Goal: Information Seeking & Learning: Learn about a topic

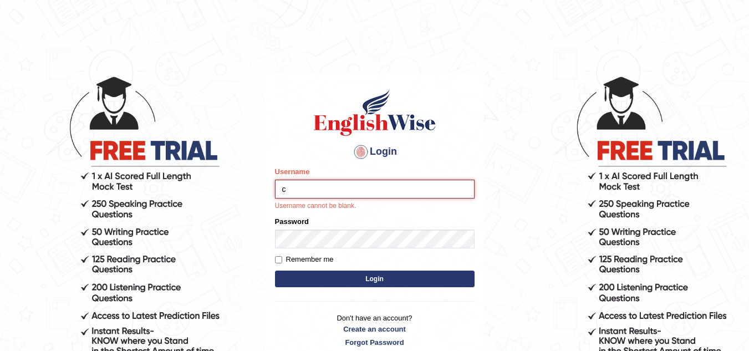
type input "Chimi26"
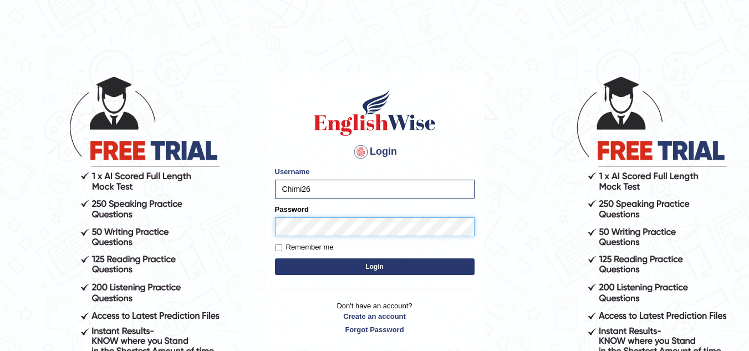
click at [275, 258] on button "Login" at bounding box center [375, 266] width 200 height 17
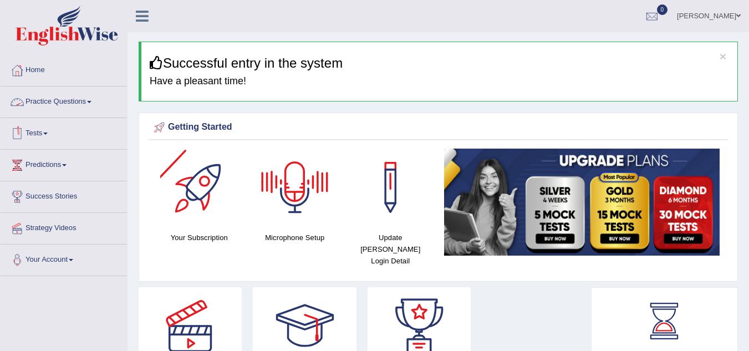
click at [109, 104] on link "Practice Questions" at bounding box center [64, 100] width 126 height 28
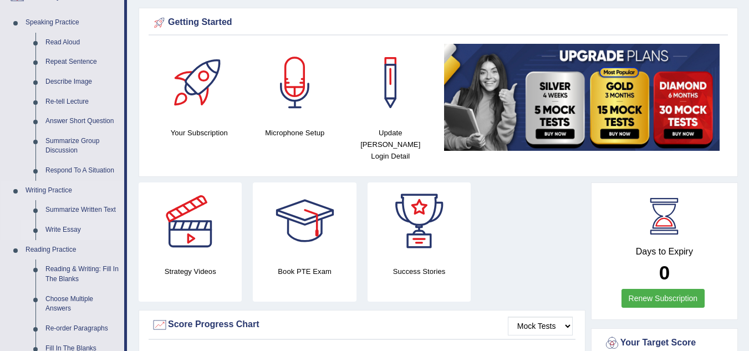
scroll to position [111, 0]
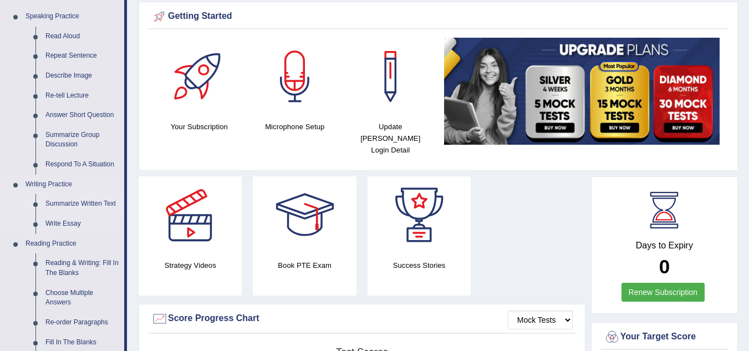
click at [90, 204] on link "Summarize Written Text" at bounding box center [82, 204] width 84 height 20
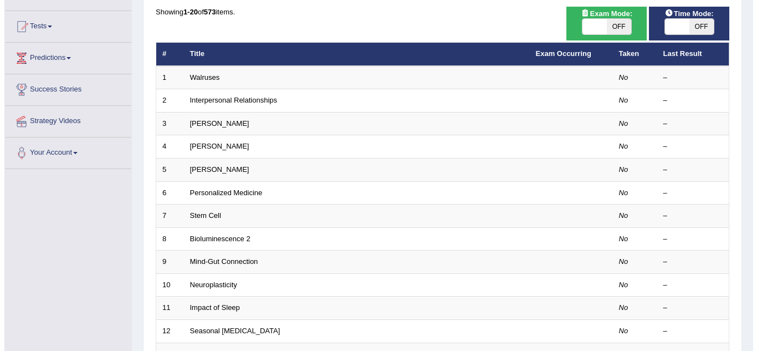
scroll to position [55, 0]
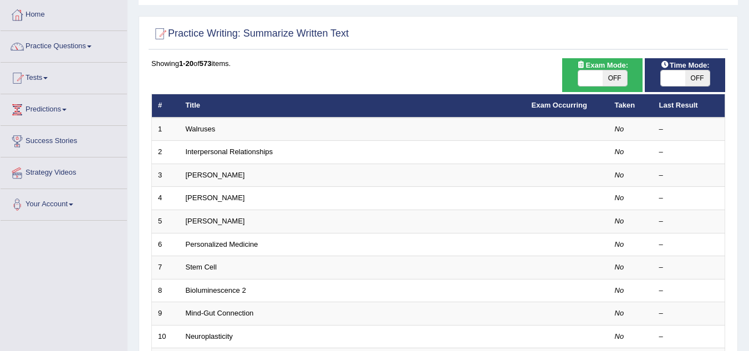
click at [610, 77] on span "OFF" at bounding box center [615, 78] width 24 height 16
checkbox input "true"
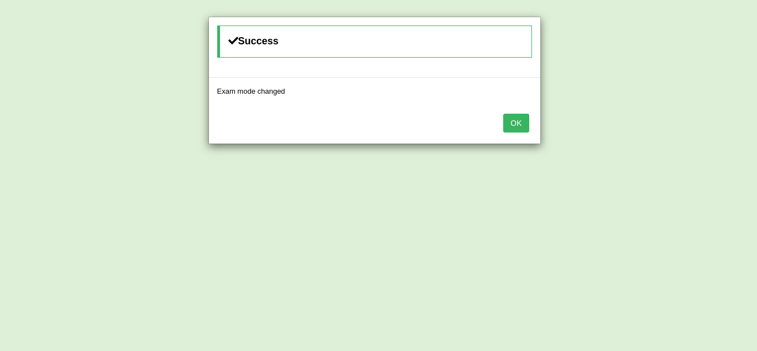
click at [525, 126] on button "OK" at bounding box center [516, 123] width 26 height 19
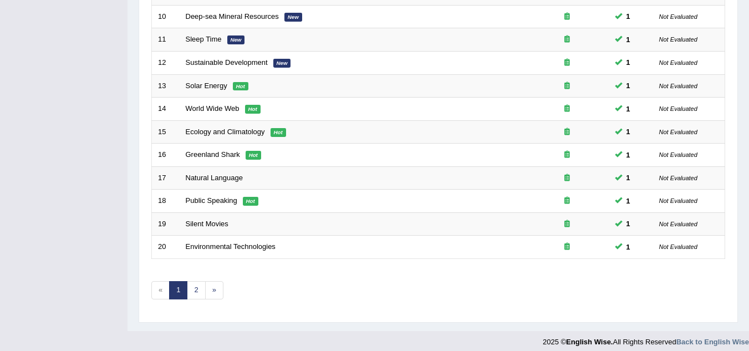
scroll to position [383, 0]
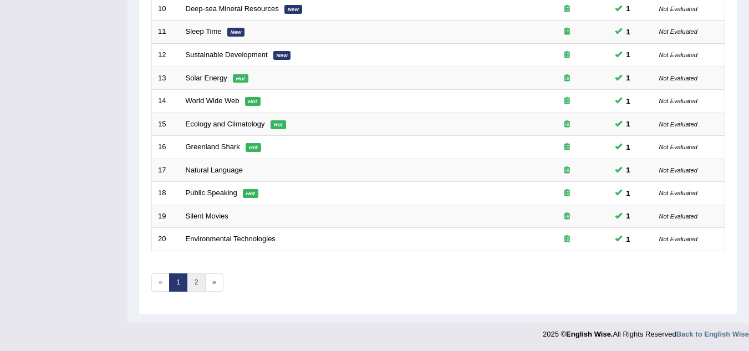
click at [200, 284] on link "2" at bounding box center [196, 282] width 18 height 18
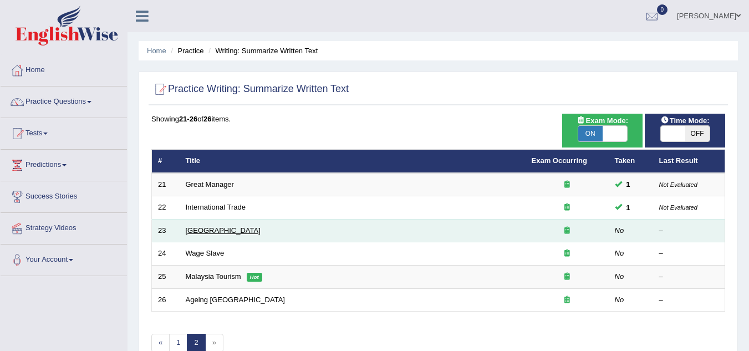
click at [205, 232] on link "[GEOGRAPHIC_DATA]" at bounding box center [223, 230] width 75 height 8
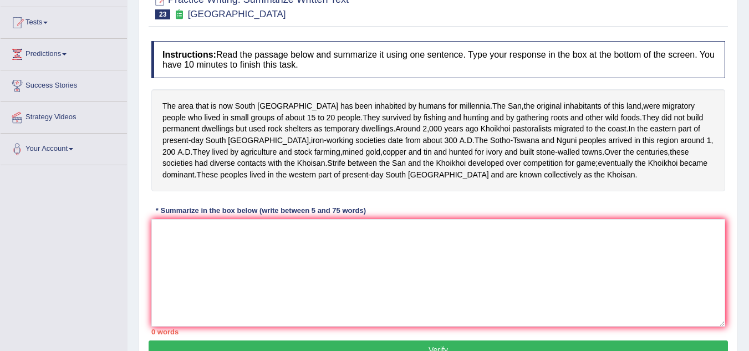
scroll to position [166, 0]
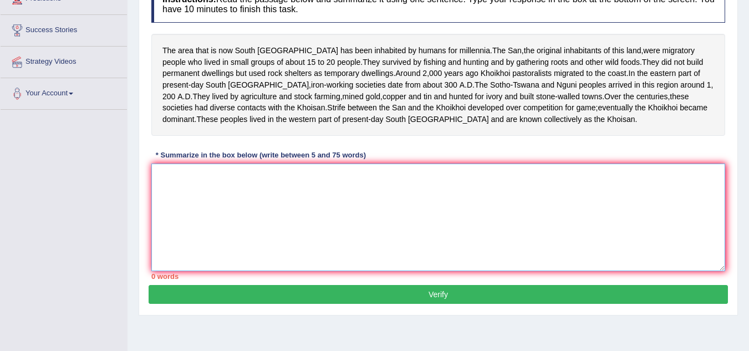
click at [279, 254] on textarea at bounding box center [438, 218] width 574 height 108
click at [208, 212] on textarea at bounding box center [438, 218] width 574 height 108
type textarea "T"
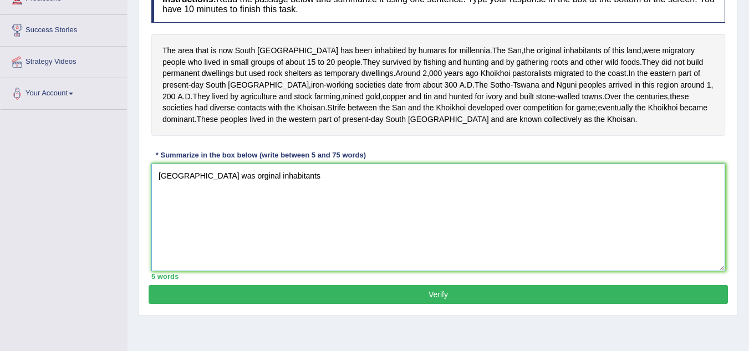
drag, startPoint x: 156, startPoint y: 209, endPoint x: 183, endPoint y: 228, distance: 32.9
click at [157, 210] on textarea "South Africa was orginal inhabitants" at bounding box center [438, 218] width 574 height 108
drag, startPoint x: 314, startPoint y: 216, endPoint x: 252, endPoint y: 216, distance: 62.7
click at [252, 216] on textarea "The San, South Africa was orginal inhabitants" at bounding box center [438, 218] width 574 height 108
click at [191, 210] on textarea "The San, South Africa was" at bounding box center [438, 218] width 574 height 108
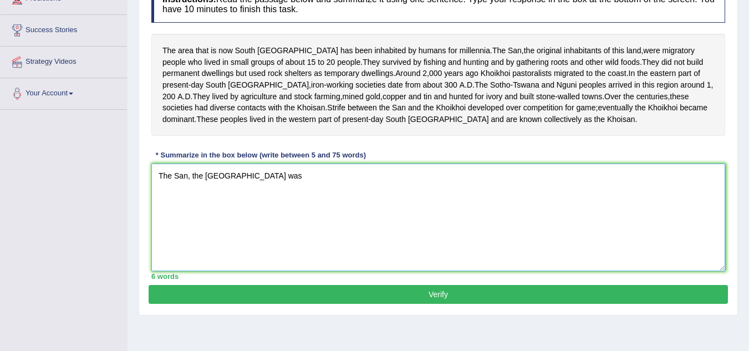
paste textarea "orginal inhabitants"
click at [413, 203] on textarea "The San, the orginal inhabitants of the area that is now South Africa was" at bounding box center [438, 218] width 574 height 108
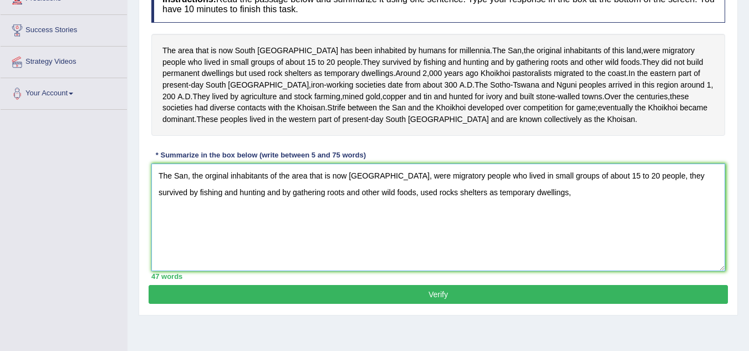
click at [379, 228] on textarea "The San, the orginal inhabitants of the area that is now South Africa, were mig…" at bounding box center [438, 218] width 574 height 108
click at [548, 229] on textarea "The San, the orginal inhabitants of the area that is now South Africa, were mig…" at bounding box center [438, 218] width 574 height 108
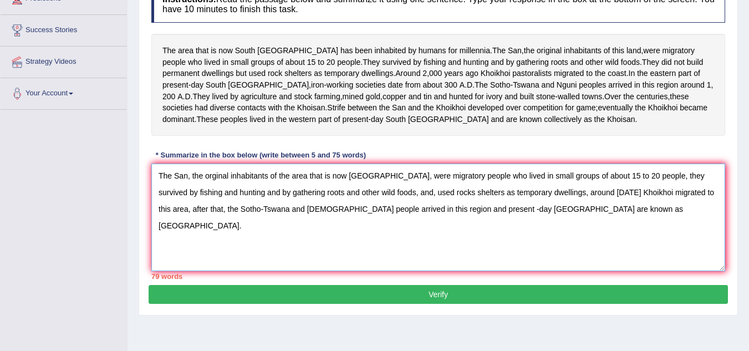
drag, startPoint x: 445, startPoint y: 211, endPoint x: 419, endPoint y: 210, distance: 26.1
click at [419, 210] on textarea "The San, the orginal inhabitants of the area that is now South Africa, were mig…" at bounding box center [438, 218] width 574 height 108
click at [522, 216] on textarea "The San, the orginal inhabitants of the area that is now South Africa, were mig…" at bounding box center [438, 218] width 574 height 108
click at [196, 226] on textarea "The San, the orginal inhabitants of the area that is now South Africa, were mig…" at bounding box center [438, 218] width 574 height 108
click at [227, 227] on textarea "The San, the orginal inhabitants of the area that is now South Africa, were mig…" at bounding box center [438, 218] width 574 height 108
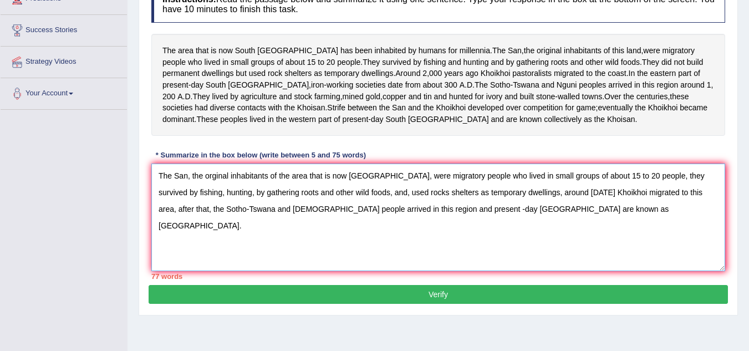
click at [369, 228] on textarea "The San, the orginal inhabitants of the area that is now South Africa, were mig…" at bounding box center [438, 218] width 574 height 108
click at [712, 228] on textarea "The San, the orginal inhabitants of the area that is now South Africa, were mig…" at bounding box center [438, 218] width 574 height 108
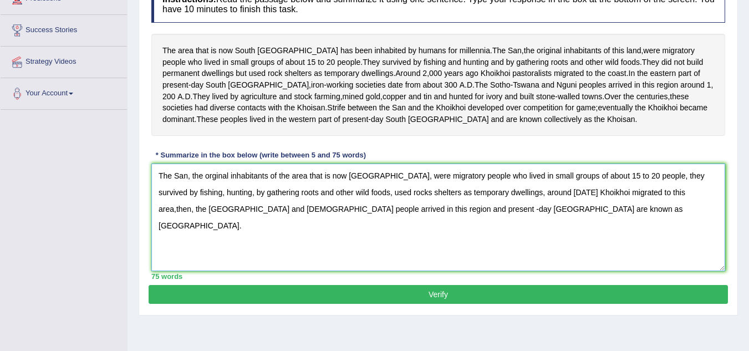
click at [403, 246] on textarea "The San, the orginal inhabitants of the area that is now South Africa, were mig…" at bounding box center [438, 218] width 574 height 108
type textarea "The San, the orginal inhabitants of the area that is now South Africa, were mig…"
click at [458, 304] on button "Verify" at bounding box center [438, 294] width 579 height 19
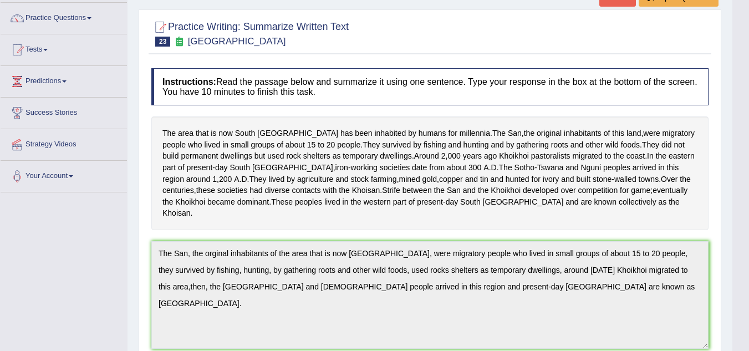
scroll to position [0, 0]
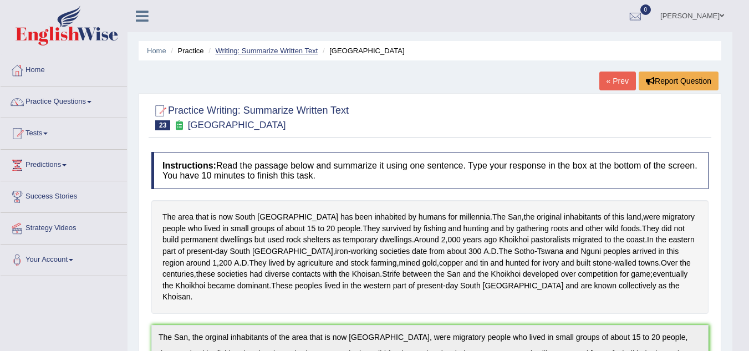
click at [257, 54] on link "Writing: Summarize Written Text" at bounding box center [266, 51] width 103 height 8
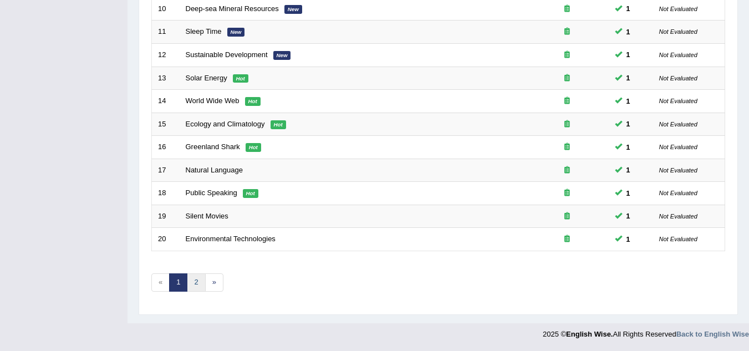
click at [189, 279] on link "2" at bounding box center [196, 282] width 18 height 18
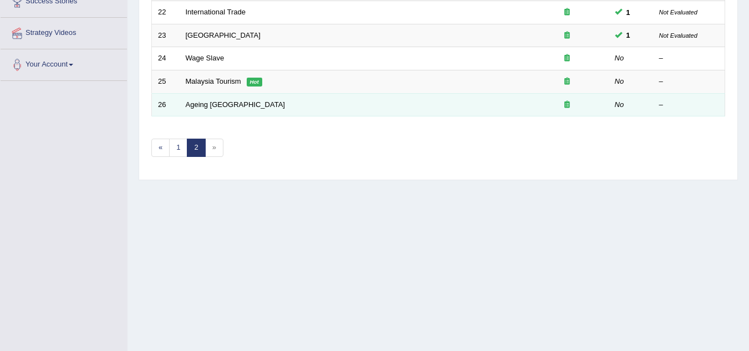
scroll to position [176, 0]
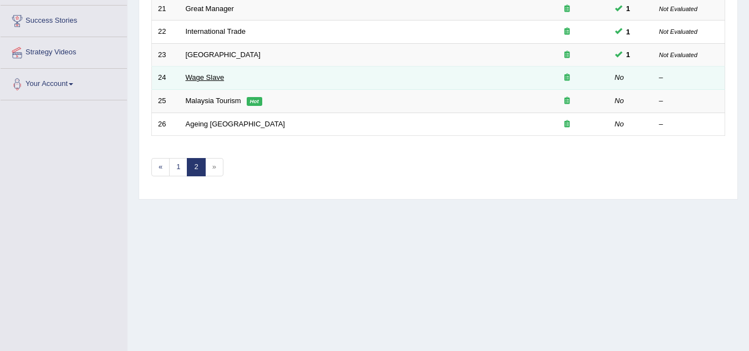
click at [191, 77] on link "Wage Slave" at bounding box center [205, 77] width 39 height 8
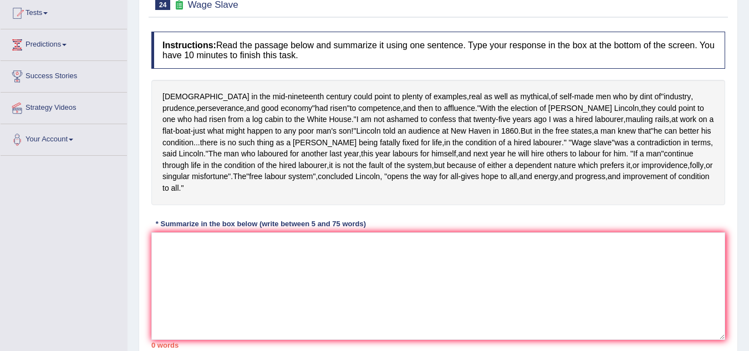
scroll to position [176, 0]
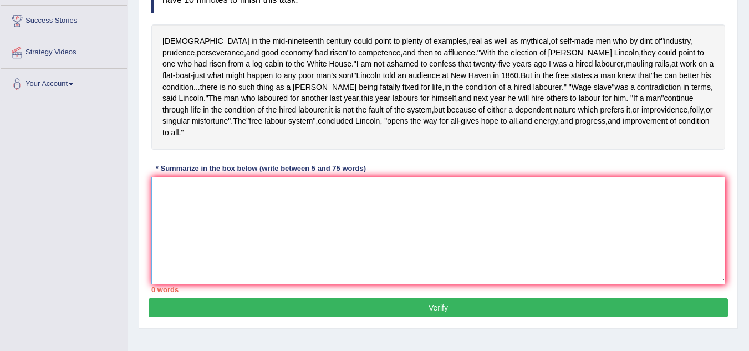
click at [388, 249] on textarea at bounding box center [438, 231] width 574 height 108
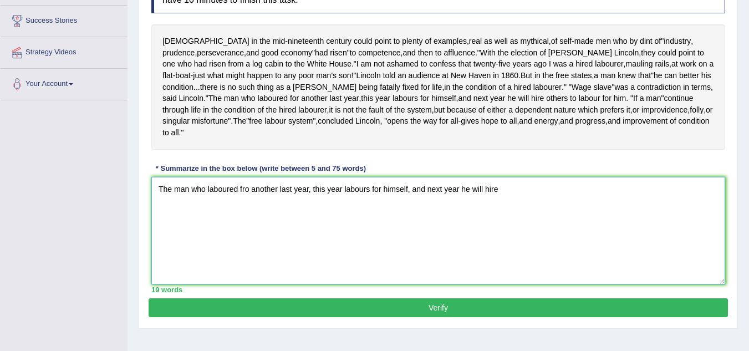
drag, startPoint x: 245, startPoint y: 212, endPoint x: 243, endPoint y: 242, distance: 29.4
click at [245, 215] on textarea "The man who laboured fro another last year, this year labours for himself, and …" at bounding box center [438, 231] width 574 height 108
click at [503, 213] on textarea "The man who laboured for another last year, this year labours for himself, and …" at bounding box center [438, 231] width 574 height 108
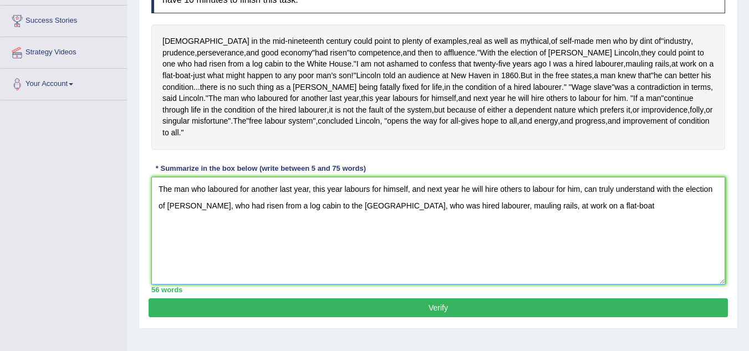
click at [584, 216] on textarea "The man who laboured for another last year, this year labours for himself, and …" at bounding box center [438, 231] width 574 height 108
drag, startPoint x: 670, startPoint y: 213, endPoint x: 676, endPoint y: 223, distance: 11.4
click at [670, 213] on textarea "The man who laboured for another last year, this year labours for himself, and …" at bounding box center [438, 231] width 574 height 108
click at [714, 231] on textarea "The man who laboured for another last year, this year labours for himself, and …" at bounding box center [438, 231] width 574 height 108
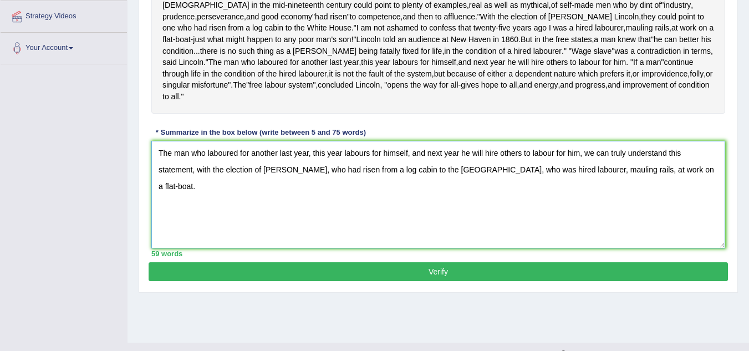
scroll to position [231, 0]
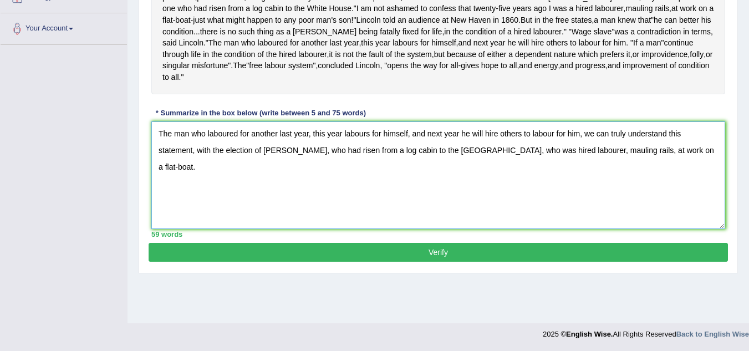
type textarea "The man who laboured for another last year, this year labours for himself, and …"
click at [423, 262] on button "Verify" at bounding box center [438, 252] width 579 height 19
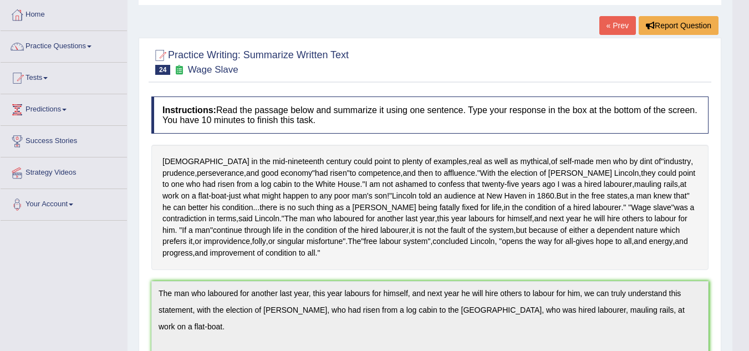
scroll to position [0, 0]
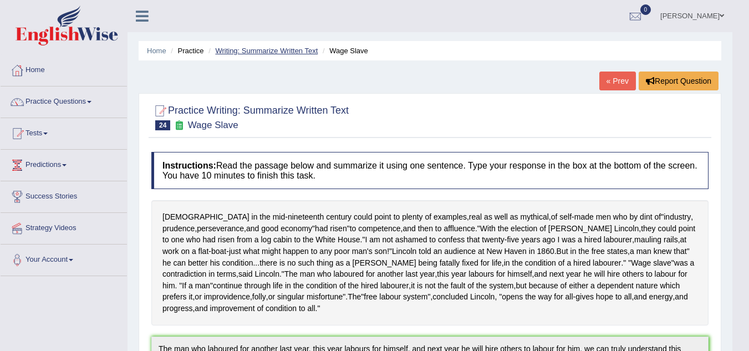
click at [238, 52] on link "Writing: Summarize Written Text" at bounding box center [266, 51] width 103 height 8
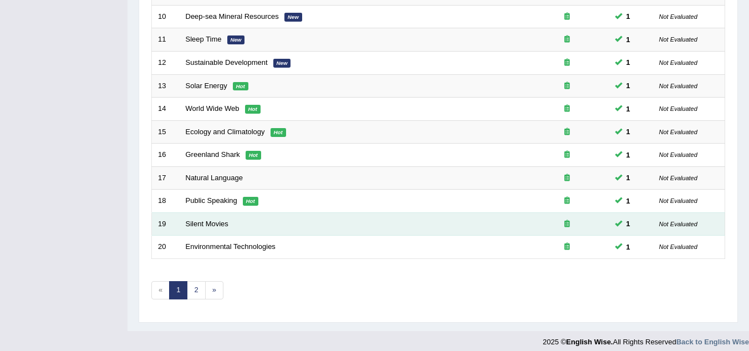
scroll to position [383, 0]
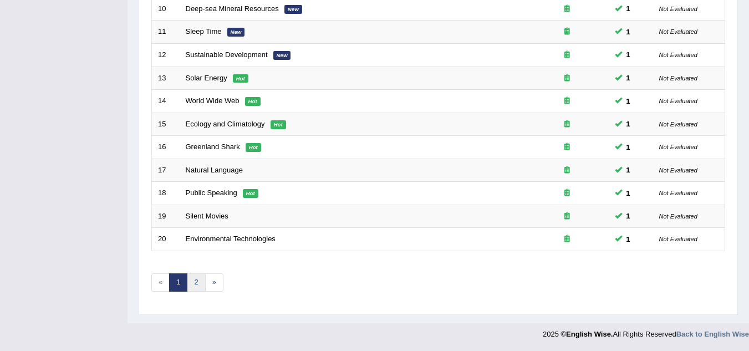
click at [202, 286] on link "2" at bounding box center [196, 282] width 18 height 18
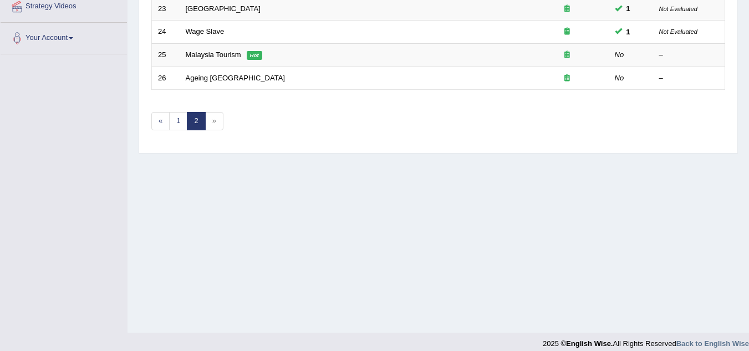
scroll to position [166, 0]
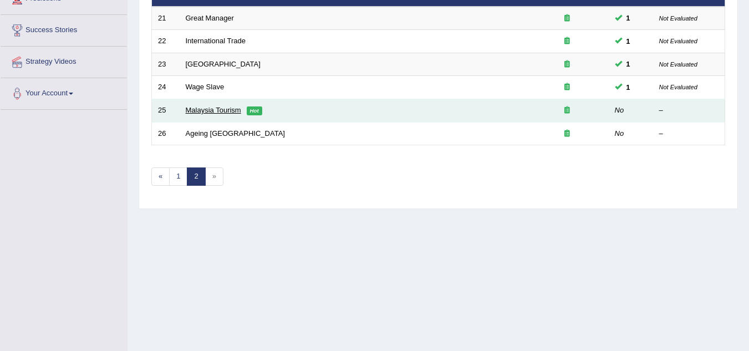
click at [207, 111] on link "Malaysia Tourism" at bounding box center [213, 110] width 55 height 8
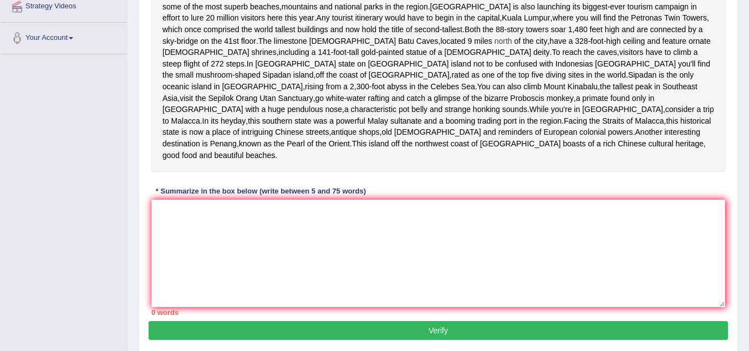
scroll to position [166, 0]
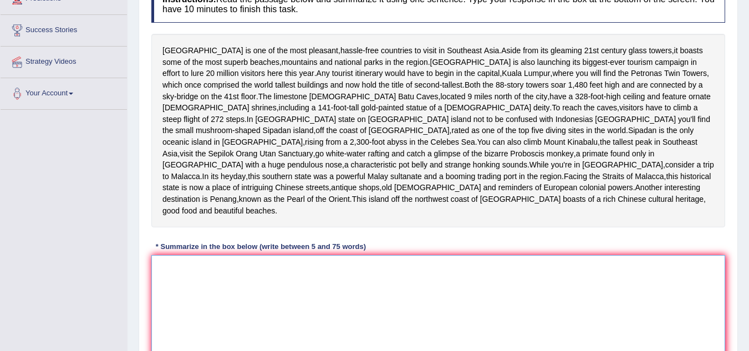
click at [316, 297] on textarea at bounding box center [438, 309] width 574 height 108
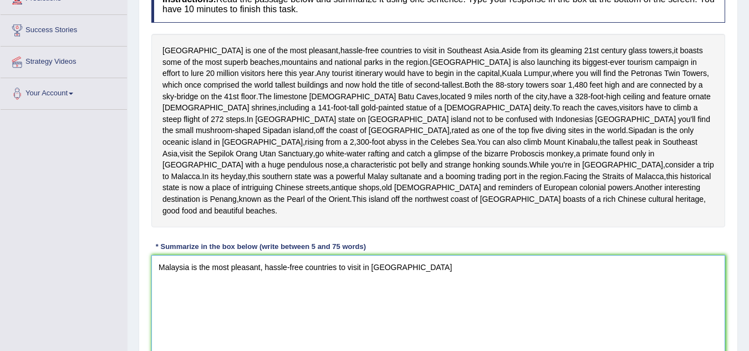
click at [191, 292] on textarea "Malaysia is the most pleasant, hassle-free countries to visit in [GEOGRAPHIC_DA…" at bounding box center [438, 309] width 574 height 108
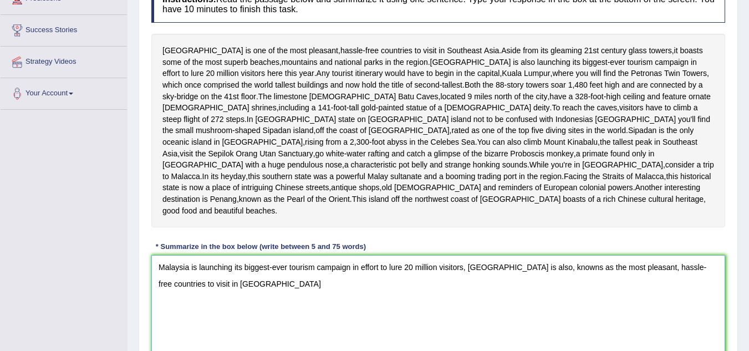
click at [238, 309] on textarea "Malaysia is launching its biggest-ever tourism campaign in effort to lure 20 mi…" at bounding box center [438, 309] width 574 height 108
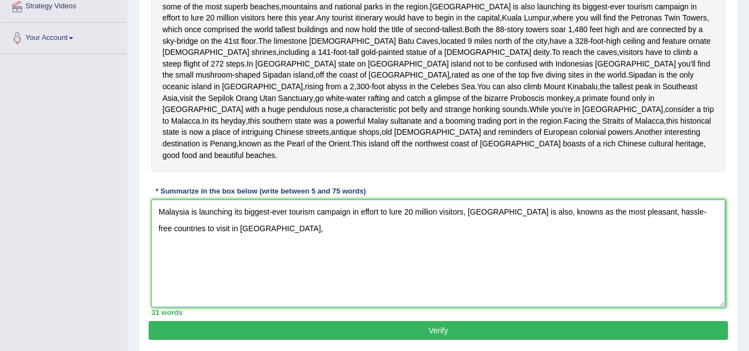
click at [554, 232] on textarea "Malaysia is launching its biggest-ever tourism campaign in effort to lure 20 mi…" at bounding box center [438, 254] width 574 height 108
click at [242, 254] on textarea "Malaysia is launching its biggest-ever tourism campaign in effort to lure 20 mi…" at bounding box center [438, 254] width 574 height 108
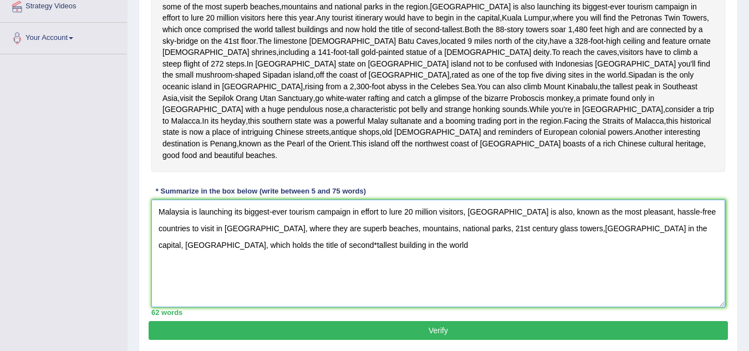
click at [177, 267] on textarea "Malaysia is launching its biggest-ever tourism campaign in effort to lure 20 mi…" at bounding box center [438, 254] width 574 height 108
drag, startPoint x: 279, startPoint y: 266, endPoint x: 306, endPoint y: 324, distance: 64.3
click at [281, 268] on textarea "Malaysia is launching its biggest-ever tourism campaign in effort to lure 20 mi…" at bounding box center [438, 254] width 574 height 108
click at [379, 268] on textarea "Malaysia is launching its biggest-ever tourism campaign in effort to lure 20 mi…" at bounding box center [438, 254] width 574 height 108
drag, startPoint x: 533, startPoint y: 253, endPoint x: 577, endPoint y: 277, distance: 49.4
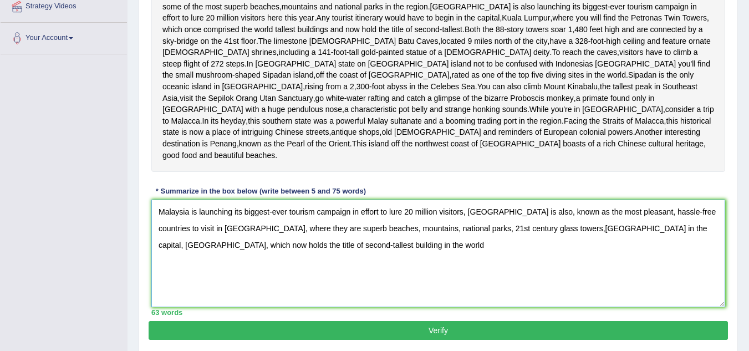
click at [536, 255] on textarea "Malaysia is launching its biggest-ever tourism campaign in effort to lure 20 mi…" at bounding box center [438, 254] width 574 height 108
click at [376, 269] on textarea "Malaysia is launching its biggest-ever tourism campaign in effort to lure 20 mi…" at bounding box center [438, 254] width 574 height 108
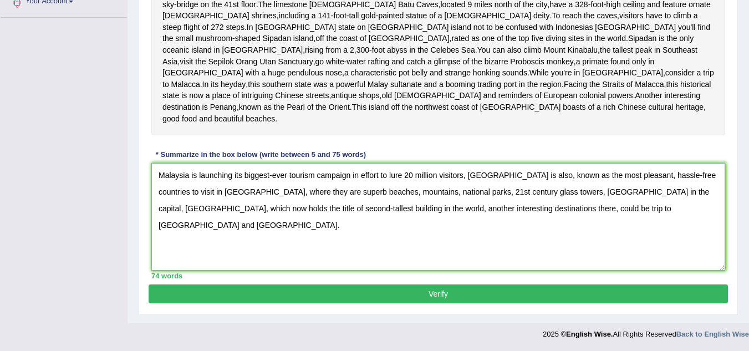
type textarea "Malaysia is launching its biggest-ever tourism campaign in effort to lure 20 mi…"
click at [423, 291] on button "Verify" at bounding box center [438, 293] width 579 height 19
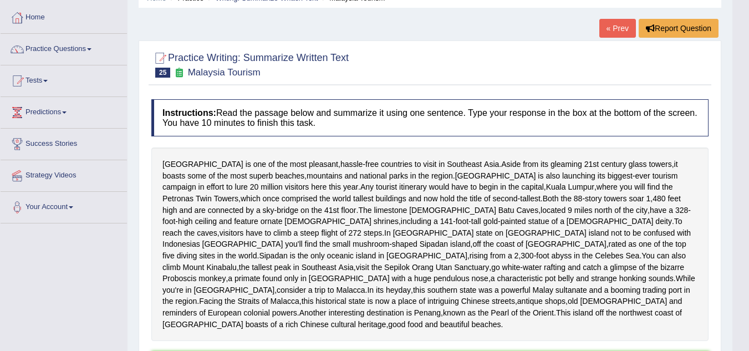
scroll to position [0, 0]
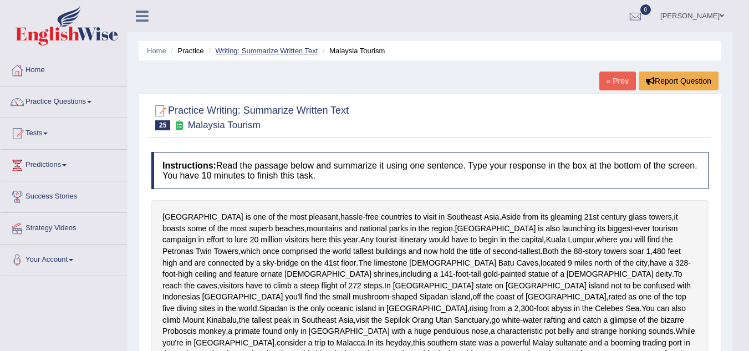
click at [264, 49] on link "Writing: Summarize Written Text" at bounding box center [266, 51] width 103 height 8
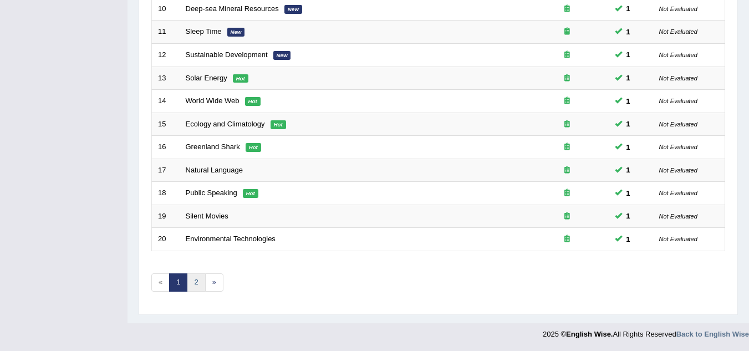
click at [201, 278] on link "2" at bounding box center [196, 282] width 18 height 18
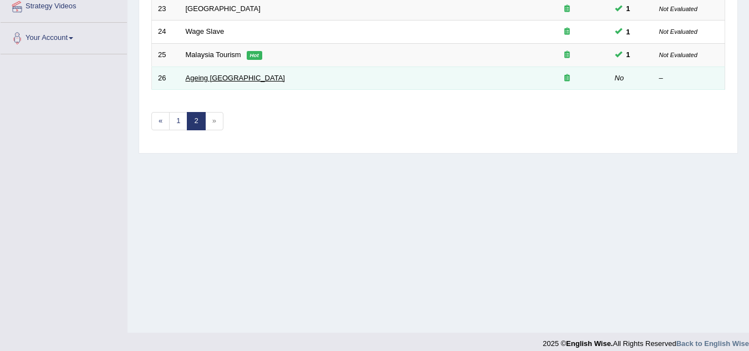
click at [207, 79] on link "Ageing [GEOGRAPHIC_DATA]" at bounding box center [235, 78] width 99 height 8
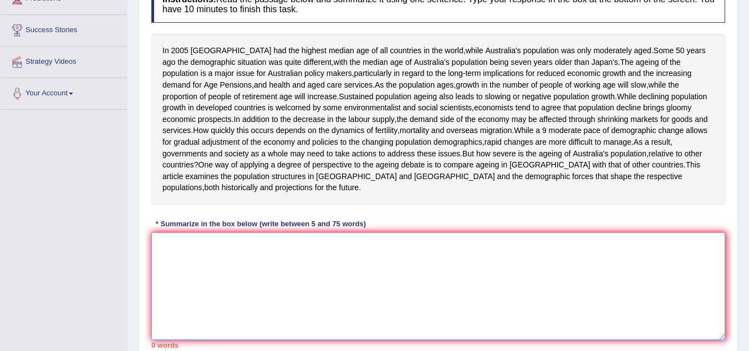
click at [193, 316] on textarea at bounding box center [438, 286] width 574 height 108
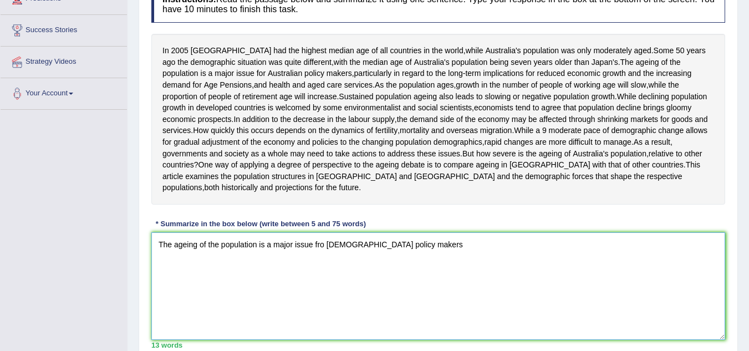
click at [323, 288] on textarea "The ageing of the population is a major issue fro Australian policy makers" at bounding box center [438, 286] width 574 height 108
click at [418, 287] on textarea "The ageing of the population is a major issue for Australian policy makers" at bounding box center [438, 286] width 574 height 108
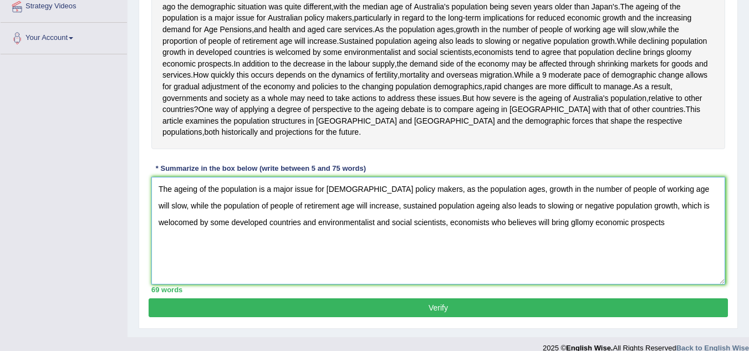
scroll to position [277, 0]
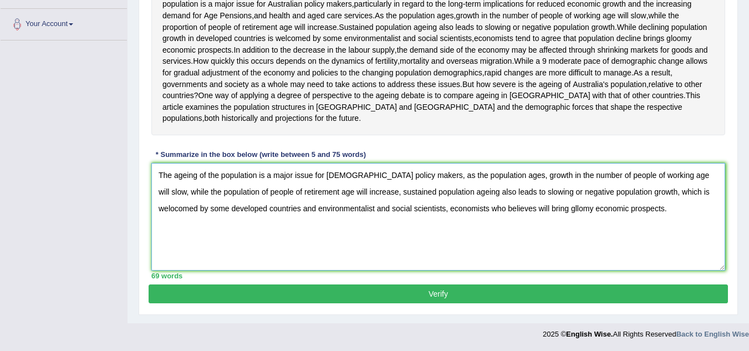
click at [528, 214] on textarea "The ageing of the population is a major issue for Australian policy makers, as …" at bounding box center [438, 217] width 574 height 108
type textarea "The ageing of the population is a major issue for Australian policy makers, as …"
click at [536, 301] on button "Verify" at bounding box center [438, 293] width 579 height 19
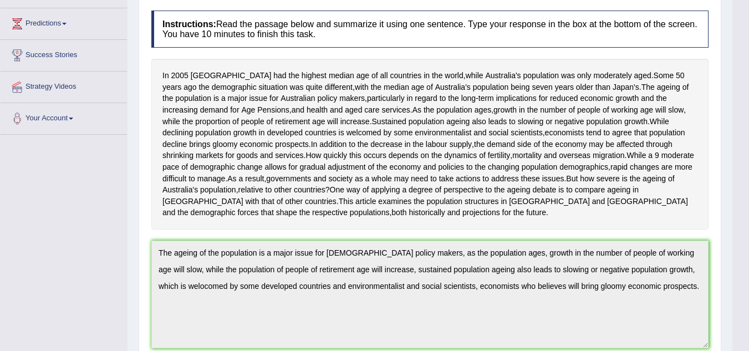
scroll to position [0, 0]
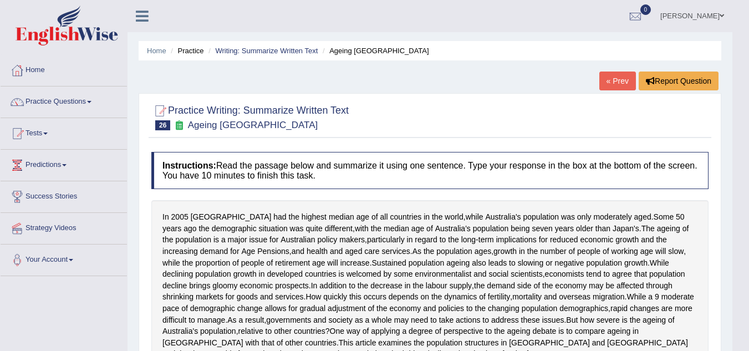
click at [260, 57] on ul "Home Practice Writing: Summarize Written Text Ageing Australia" at bounding box center [430, 50] width 583 height 19
click at [260, 50] on link "Writing: Summarize Written Text" at bounding box center [266, 51] width 103 height 8
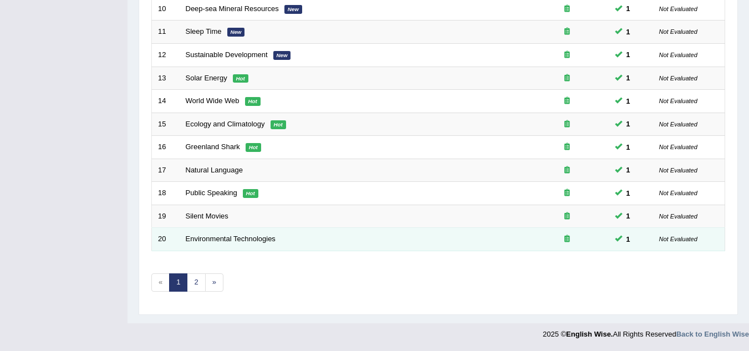
scroll to position [383, 0]
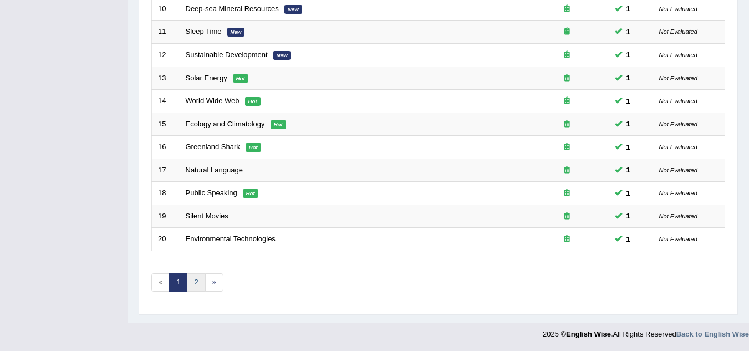
click at [200, 279] on link "2" at bounding box center [196, 282] width 18 height 18
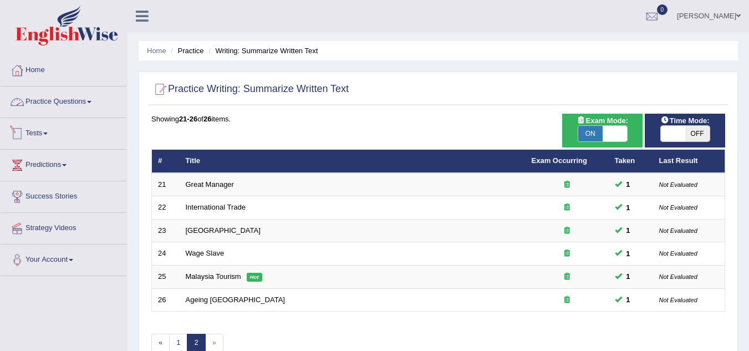
click at [100, 101] on link "Practice Questions" at bounding box center [64, 100] width 126 height 28
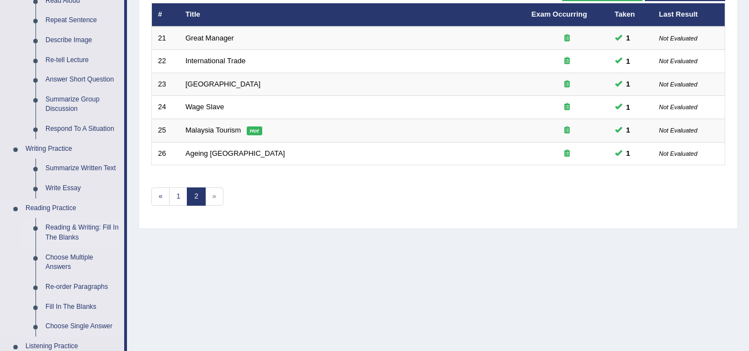
scroll to position [166, 0]
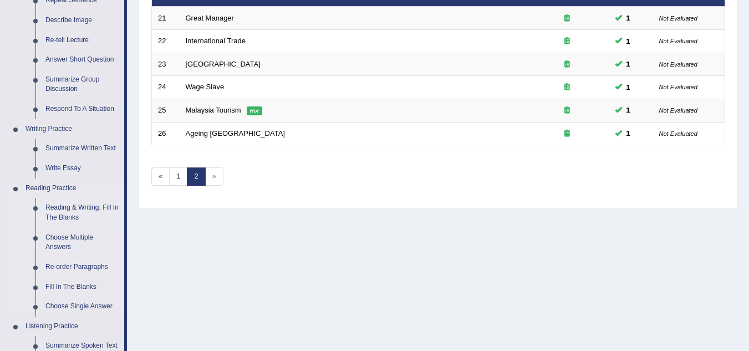
click at [72, 214] on link "Reading & Writing: Fill In The Blanks" at bounding box center [82, 212] width 84 height 29
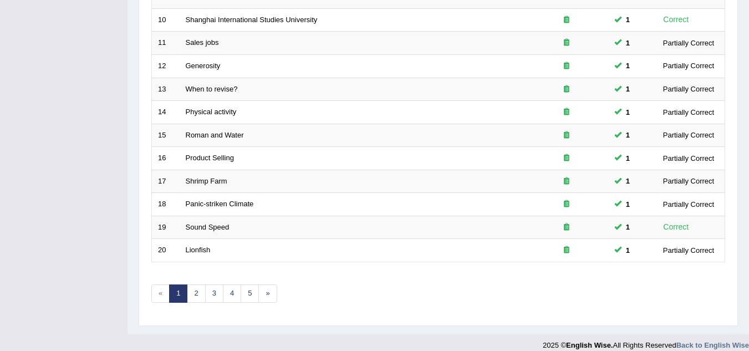
scroll to position [383, 0]
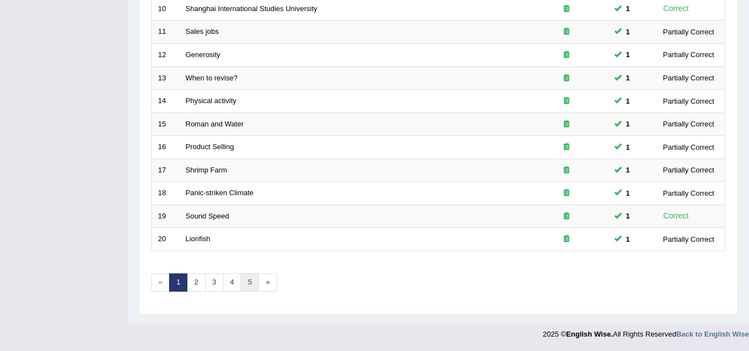
click at [247, 281] on link "5" at bounding box center [250, 282] width 18 height 18
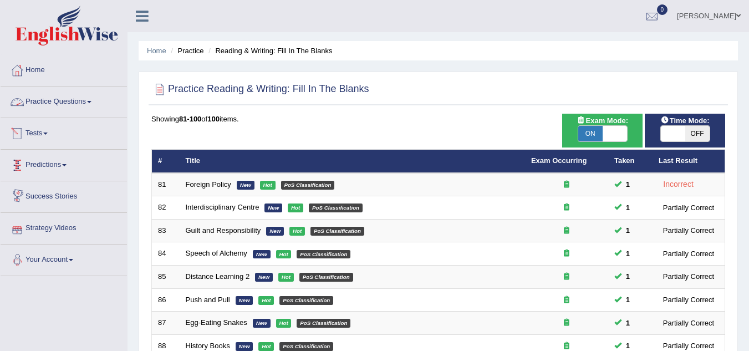
click at [89, 105] on link "Practice Questions" at bounding box center [64, 100] width 126 height 28
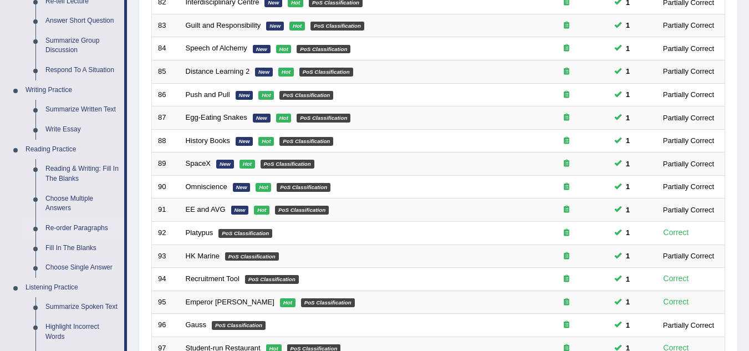
scroll to position [222, 0]
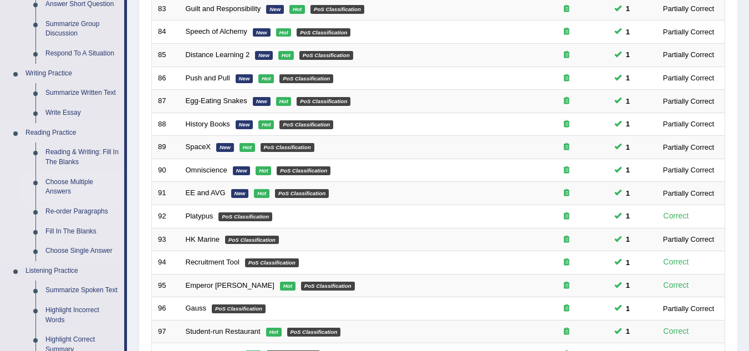
click at [58, 184] on link "Choose Multiple Answers" at bounding box center [82, 186] width 84 height 29
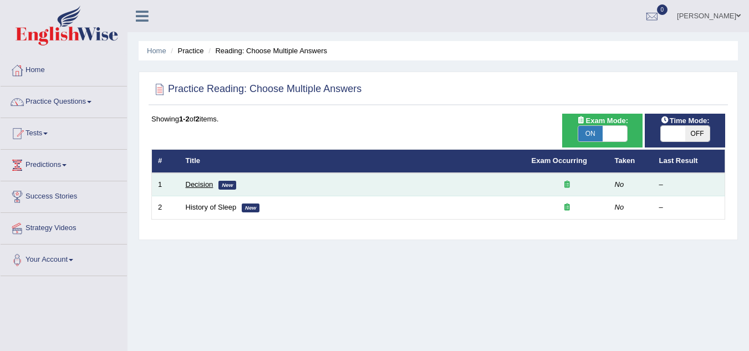
click at [190, 185] on link "Decision" at bounding box center [200, 184] width 28 height 8
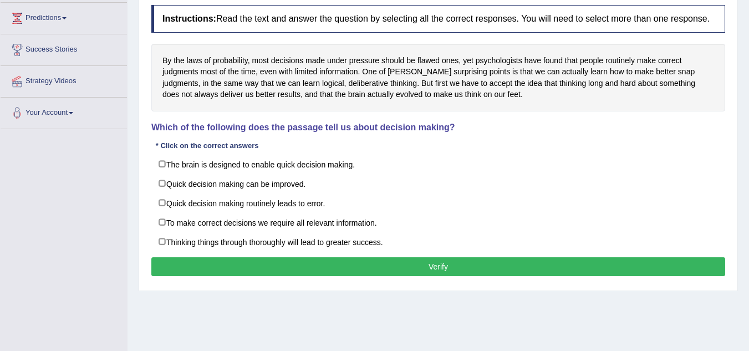
scroll to position [166, 0]
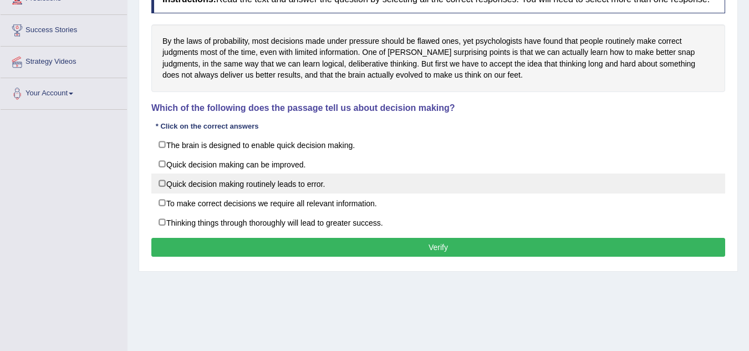
click at [161, 181] on label "Quick decision making routinely leads to error." at bounding box center [438, 184] width 574 height 20
checkbox input "true"
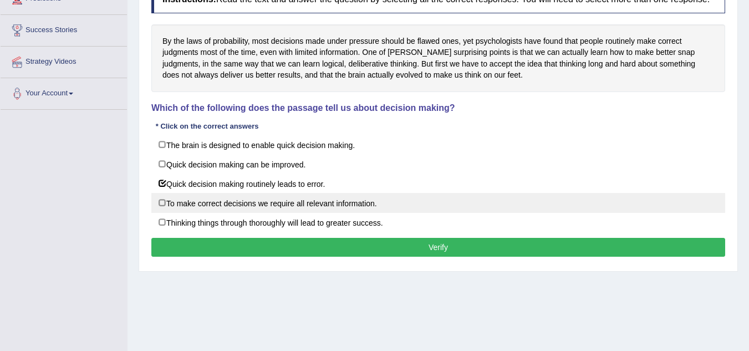
click at [159, 205] on label "To make correct decisions we require all relevant information." at bounding box center [438, 203] width 574 height 20
checkbox input "true"
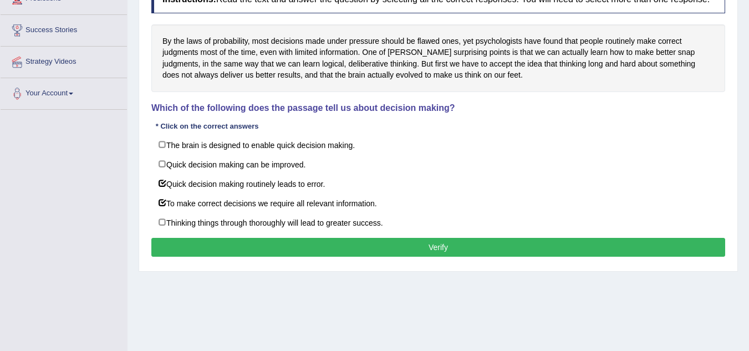
click at [344, 235] on div "Instructions: Read the text and answer the question by selecting all the correc…" at bounding box center [438, 123] width 579 height 286
click at [354, 248] on button "Verify" at bounding box center [438, 247] width 574 height 19
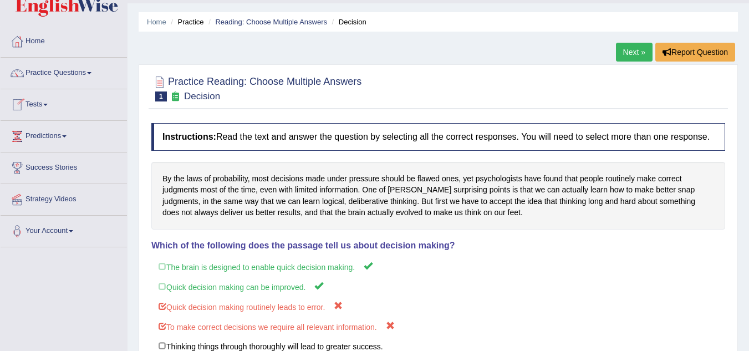
scroll to position [9, 0]
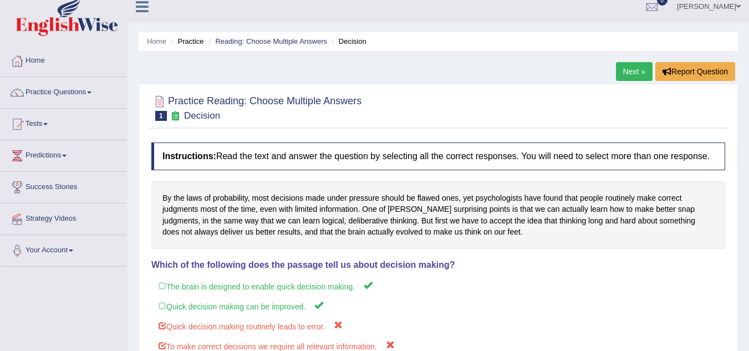
click at [273, 46] on li "Reading: Choose Multiple Answers" at bounding box center [266, 41] width 121 height 11
click at [271, 42] on link "Reading: Choose Multiple Answers" at bounding box center [271, 41] width 112 height 8
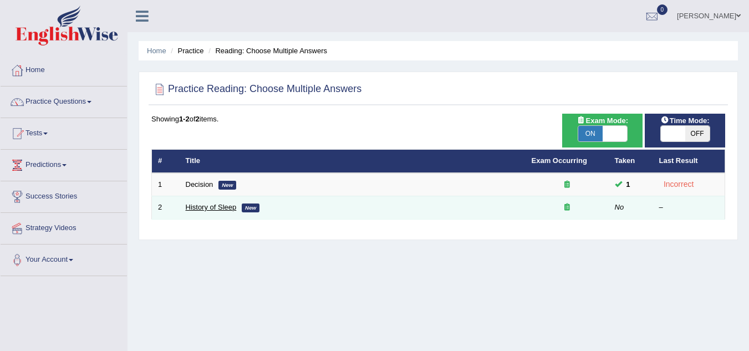
click at [206, 209] on link "History of Sleep" at bounding box center [211, 207] width 51 height 8
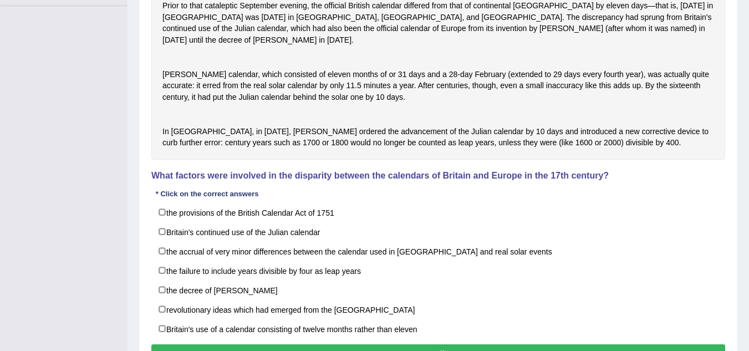
scroll to position [289, 0]
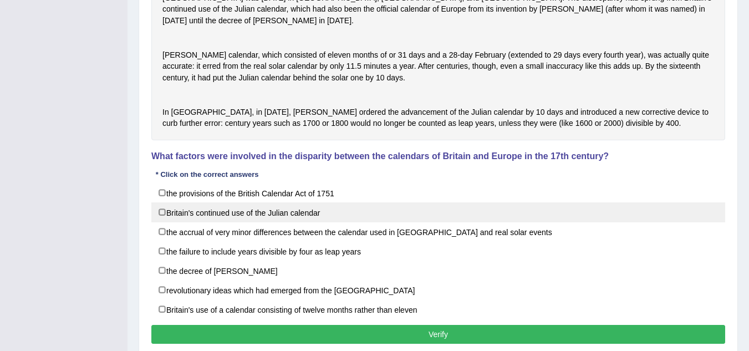
click at [161, 222] on label "Britain's continued use of the Julian calendar" at bounding box center [438, 212] width 574 height 20
checkbox input "true"
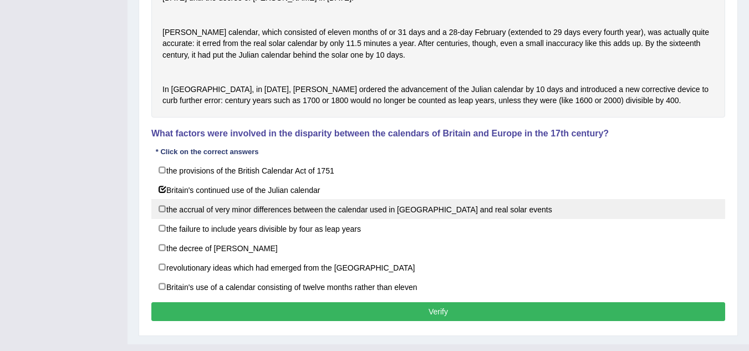
scroll to position [345, 0]
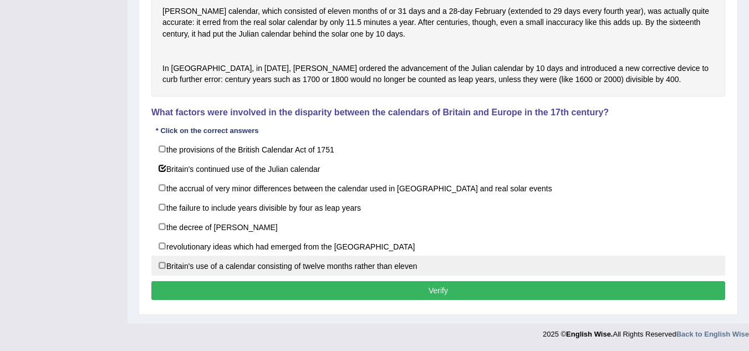
click at [164, 267] on label "Britain's use of a calendar consisting of twelve months rather than eleven" at bounding box center [438, 266] width 574 height 20
checkbox input "true"
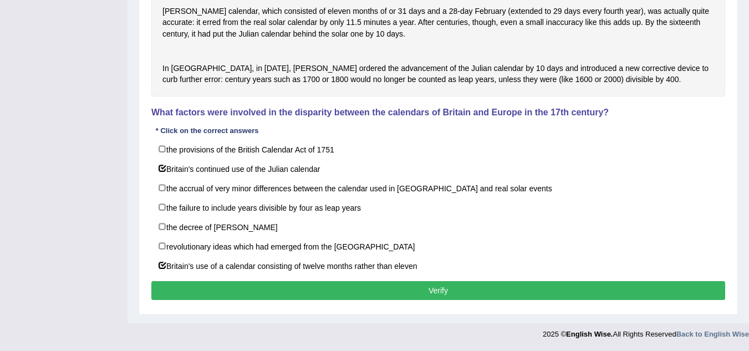
click at [401, 286] on button "Verify" at bounding box center [438, 290] width 574 height 19
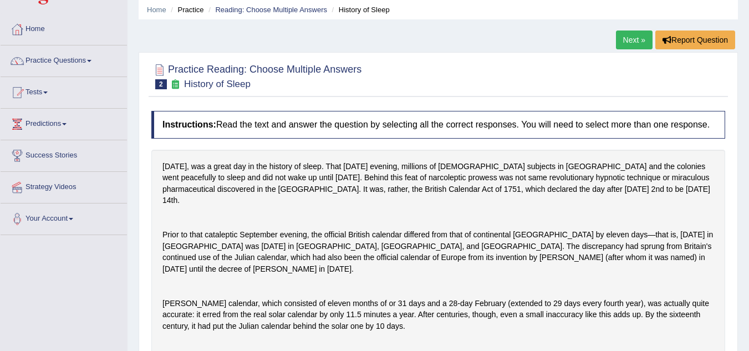
scroll to position [0, 0]
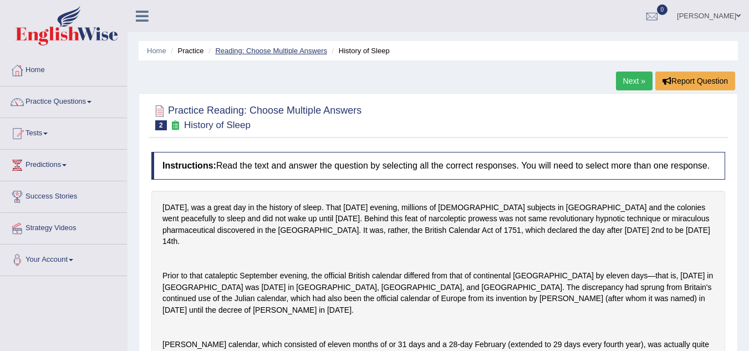
click at [241, 48] on link "Reading: Choose Multiple Answers" at bounding box center [271, 51] width 112 height 8
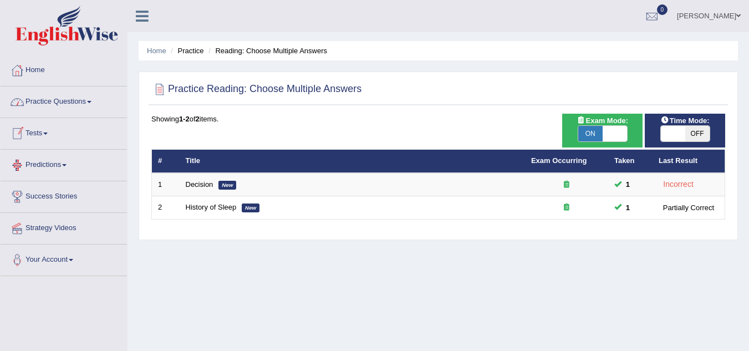
click at [74, 105] on link "Practice Questions" at bounding box center [64, 100] width 126 height 28
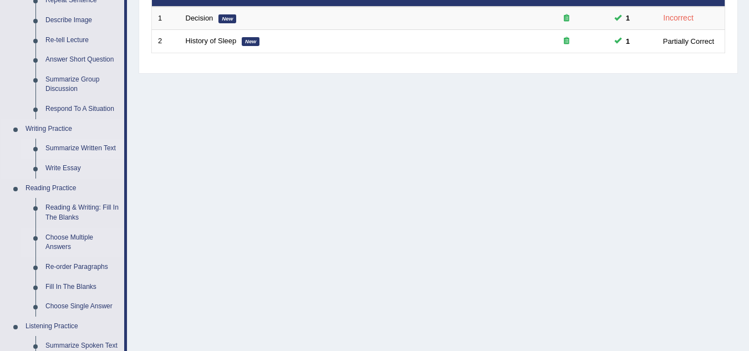
scroll to position [277, 0]
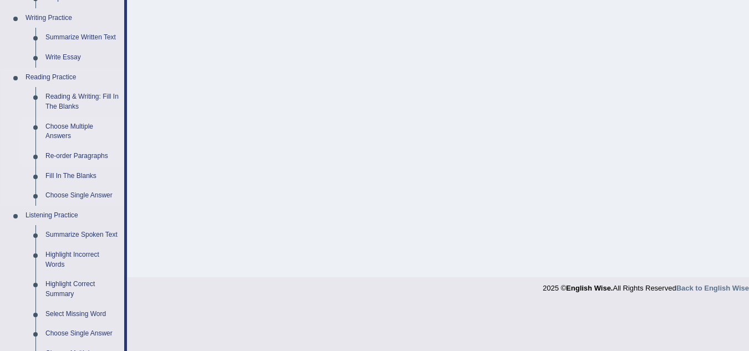
click at [65, 155] on link "Re-order Paragraphs" at bounding box center [82, 156] width 84 height 20
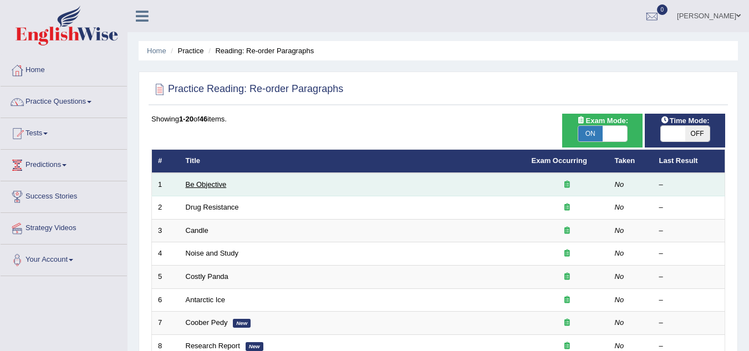
click at [208, 181] on link "Be Objective" at bounding box center [206, 184] width 41 height 8
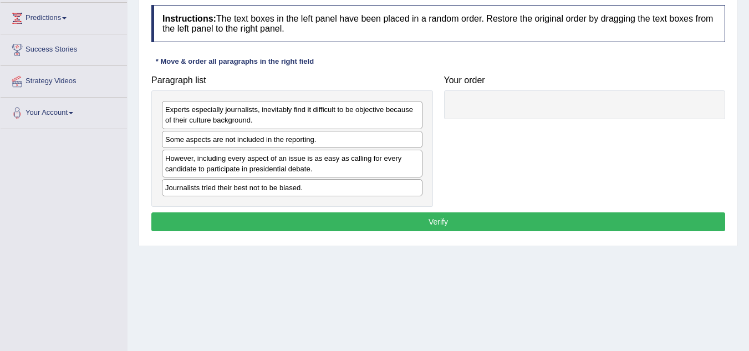
scroll to position [166, 0]
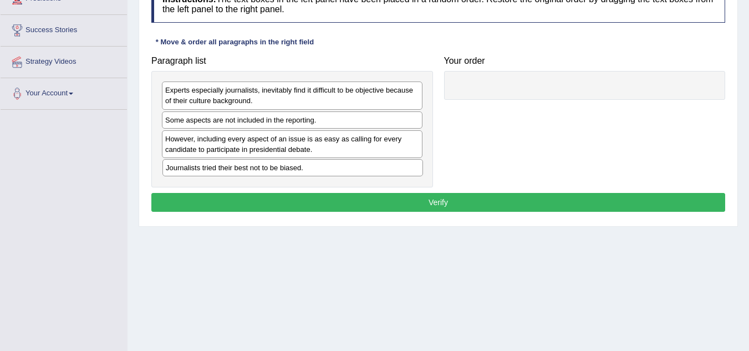
click at [297, 169] on div "Journalists tried their best not to be biased." at bounding box center [292, 167] width 261 height 17
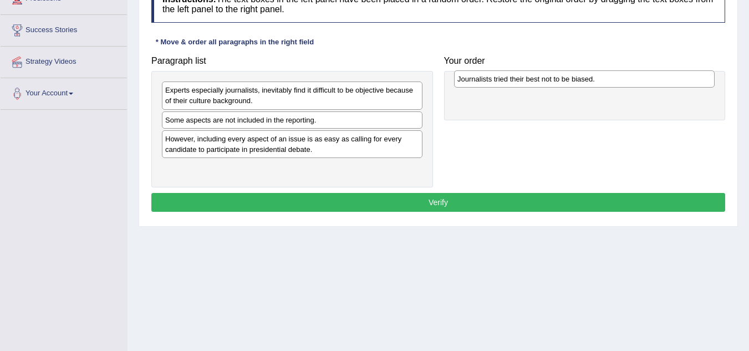
drag, startPoint x: 247, startPoint y: 172, endPoint x: 539, endPoint y: 83, distance: 305.5
click at [539, 83] on div "Journalists tried their best not to be biased." at bounding box center [584, 78] width 261 height 17
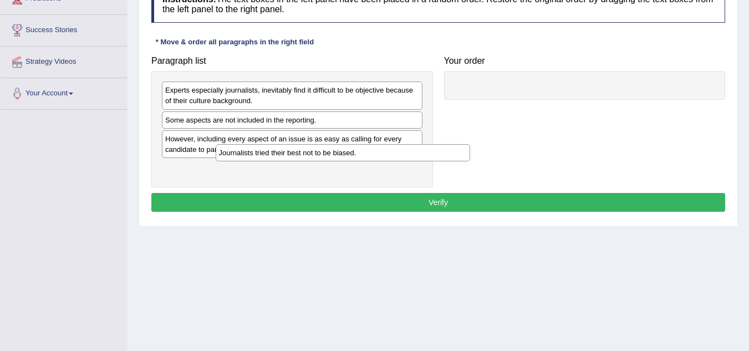
drag, startPoint x: 480, startPoint y: 92, endPoint x: 223, endPoint y: 163, distance: 266.9
click at [223, 161] on div "Journalists tried their best not to be biased." at bounding box center [343, 152] width 255 height 17
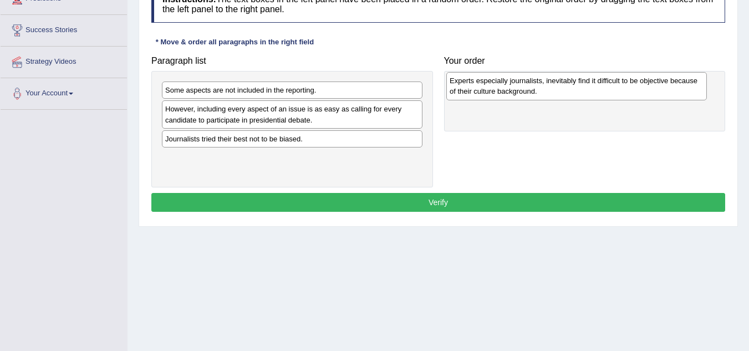
drag, startPoint x: 190, startPoint y: 91, endPoint x: 475, endPoint y: 82, distance: 284.6
click at [475, 82] on div "Experts especially journalists, inevitably find it difficult to be objective be…" at bounding box center [576, 86] width 261 height 28
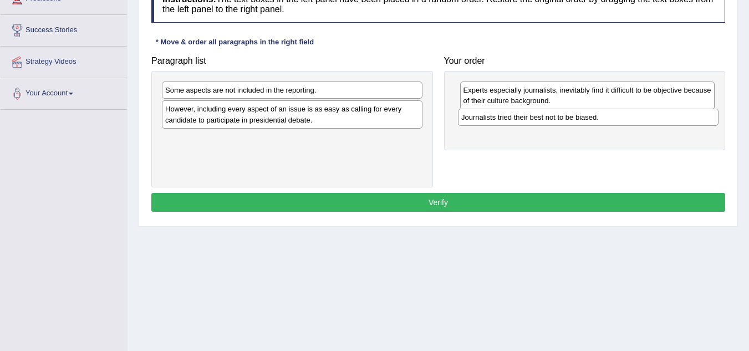
drag, startPoint x: 239, startPoint y: 140, endPoint x: 535, endPoint y: 119, distance: 296.9
click at [535, 119] on div "Journalists tried their best not to be biased." at bounding box center [588, 117] width 261 height 17
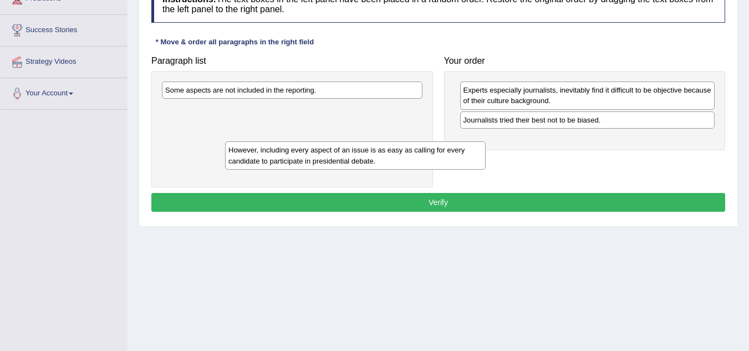
drag, startPoint x: 220, startPoint y: 111, endPoint x: 232, endPoint y: 147, distance: 38.0
click at [232, 147] on div "However, including every aspect of an issue is as easy as calling for every can…" at bounding box center [355, 155] width 261 height 28
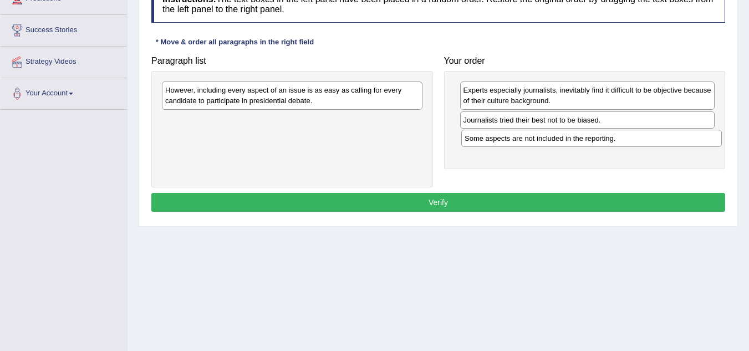
drag, startPoint x: 222, startPoint y: 98, endPoint x: 522, endPoint y: 146, distance: 303.3
click at [522, 146] on div "Some aspects are not included in the reporting." at bounding box center [591, 138] width 261 height 17
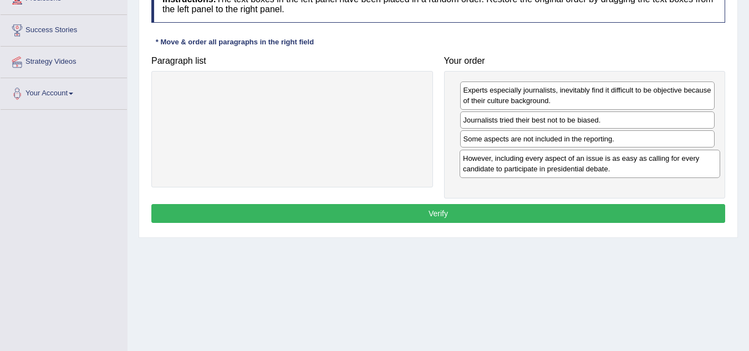
drag, startPoint x: 292, startPoint y: 103, endPoint x: 590, endPoint y: 171, distance: 305.4
click at [590, 171] on div "However, including every aspect of an issue is as easy as calling for every can…" at bounding box center [590, 164] width 261 height 28
click at [523, 215] on button "Verify" at bounding box center [438, 213] width 574 height 19
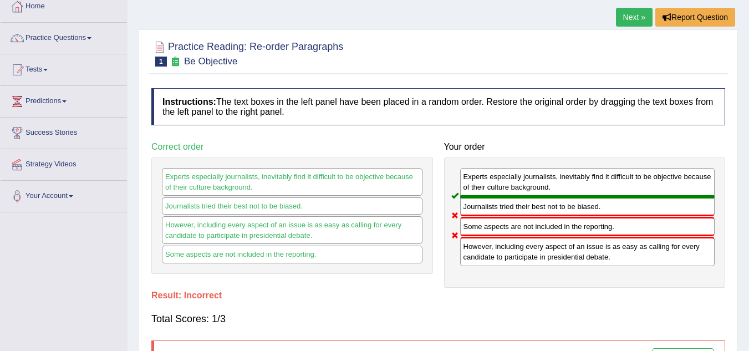
scroll to position [0, 0]
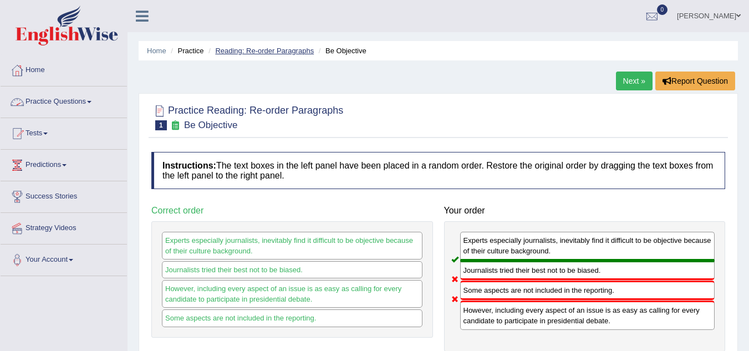
click at [241, 47] on link "Reading: Re-order Paragraphs" at bounding box center [264, 51] width 99 height 8
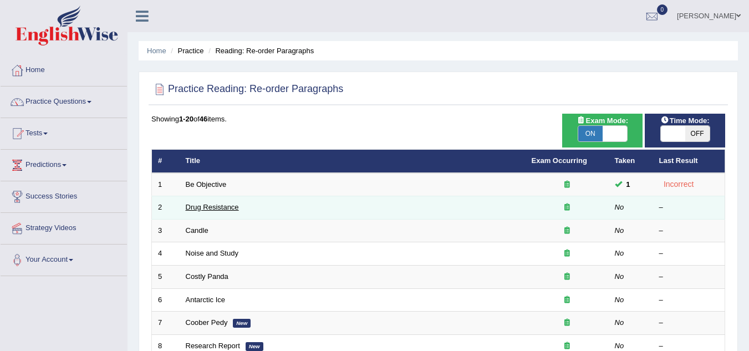
click at [201, 206] on link "Drug Resistance" at bounding box center [212, 207] width 53 height 8
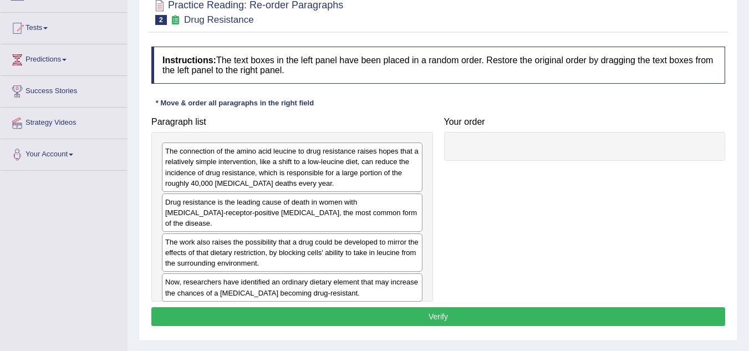
scroll to position [111, 0]
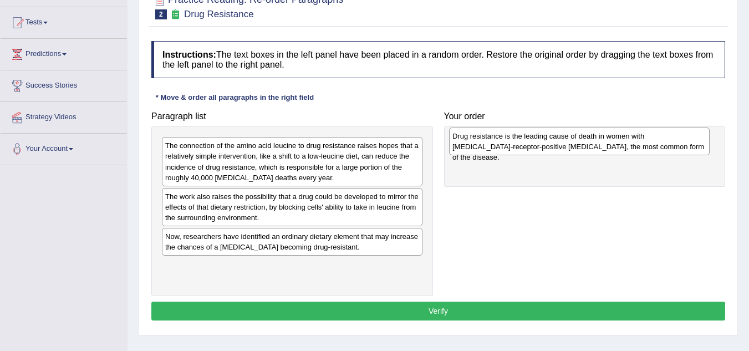
drag, startPoint x: 201, startPoint y: 202, endPoint x: 487, endPoint y: 142, distance: 291.8
click at [487, 142] on div "Drug resistance is the leading cause of death in women with estrogen-receptor-p…" at bounding box center [579, 142] width 261 height 28
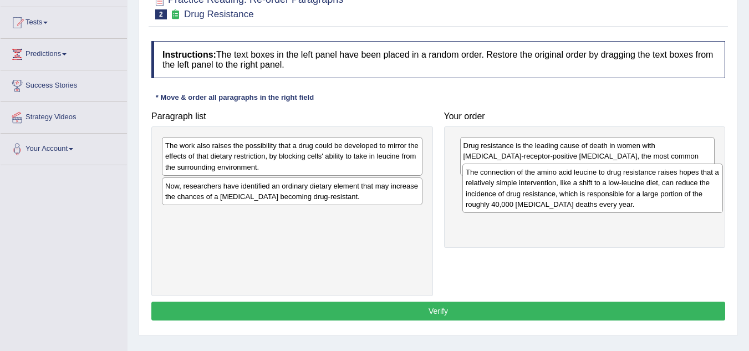
drag, startPoint x: 273, startPoint y: 159, endPoint x: 573, endPoint y: 185, distance: 301.7
click at [573, 185] on div "The connection of the amino acid leucine to drug resistance raises hopes that a…" at bounding box center [592, 188] width 261 height 49
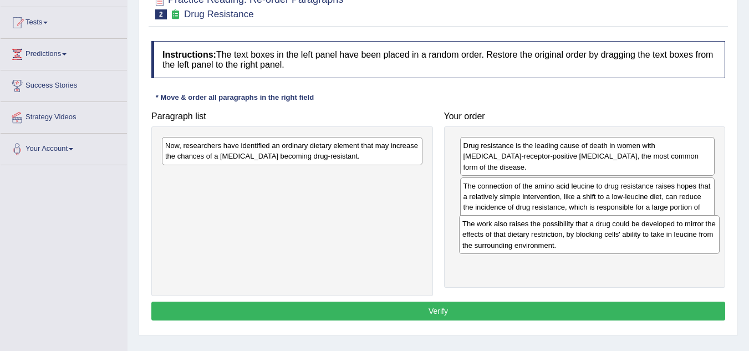
drag, startPoint x: 270, startPoint y: 165, endPoint x: 567, endPoint y: 243, distance: 307.3
click at [567, 243] on div "The work also raises the possibility that a drug could be developed to mirror t…" at bounding box center [589, 234] width 261 height 38
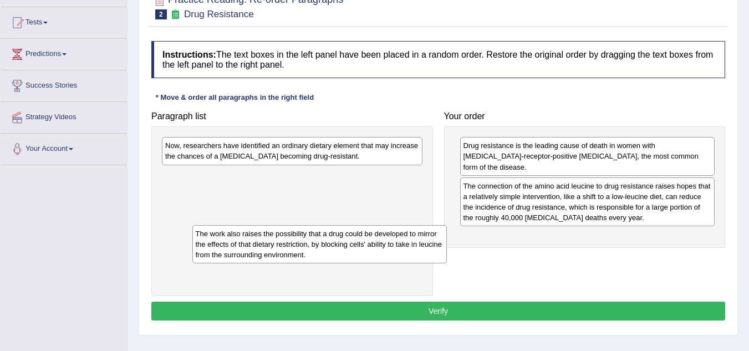
drag, startPoint x: 521, startPoint y: 241, endPoint x: 250, endPoint y: 247, distance: 271.2
click at [250, 247] on div "The work also raises the possibility that a drug could be developed to mirror t…" at bounding box center [319, 244] width 255 height 38
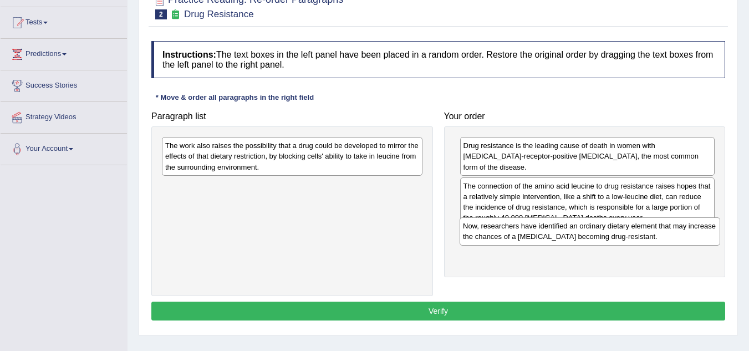
drag, startPoint x: 240, startPoint y: 153, endPoint x: 534, endPoint y: 232, distance: 304.9
click at [533, 232] on div "Now, researchers have identified an ordinary dietary element that may increase …" at bounding box center [590, 231] width 261 height 28
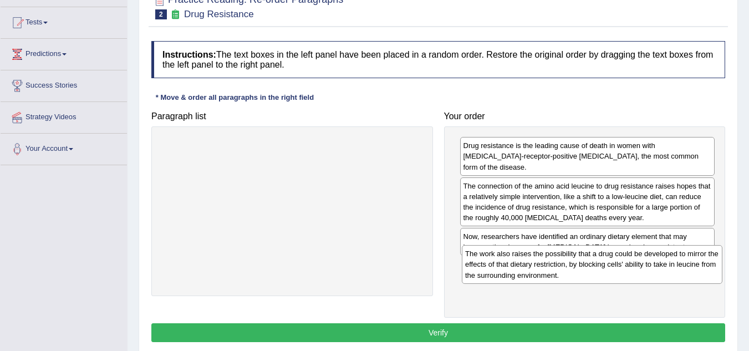
drag, startPoint x: 298, startPoint y: 167, endPoint x: 598, endPoint y: 275, distance: 318.8
click at [598, 275] on div "The work also raises the possibility that a drug could be developed to mirror t…" at bounding box center [592, 264] width 261 height 38
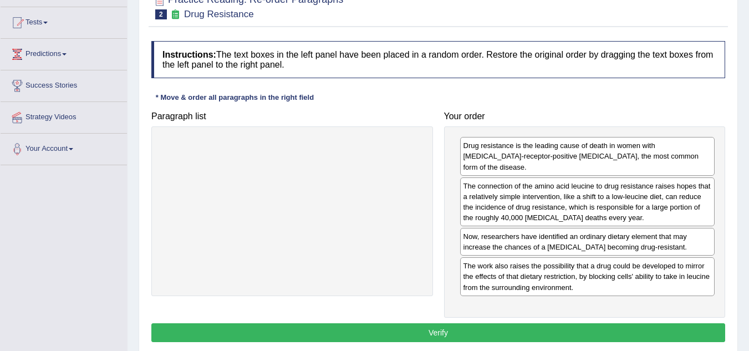
click at [458, 323] on button "Verify" at bounding box center [438, 332] width 574 height 19
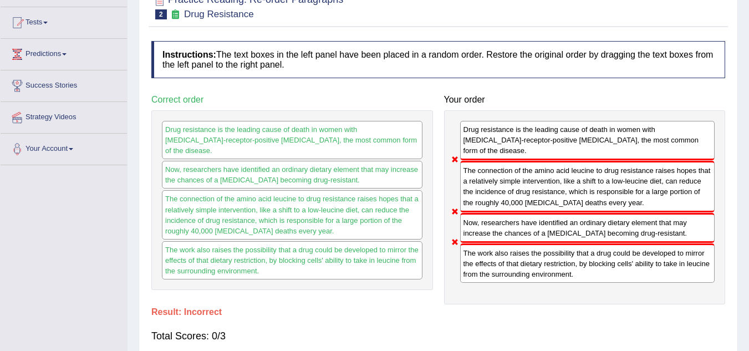
scroll to position [0, 0]
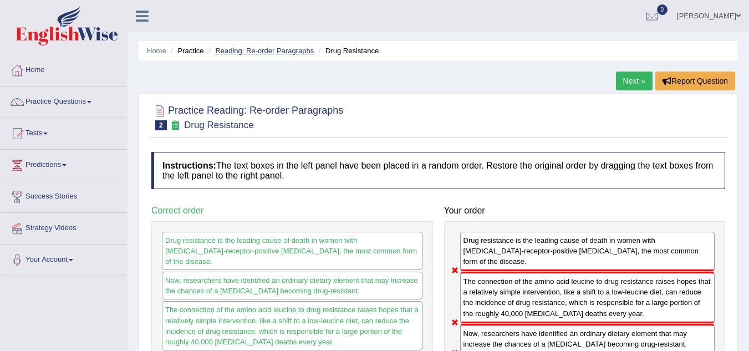
click at [250, 50] on link "Reading: Re-order Paragraphs" at bounding box center [264, 51] width 99 height 8
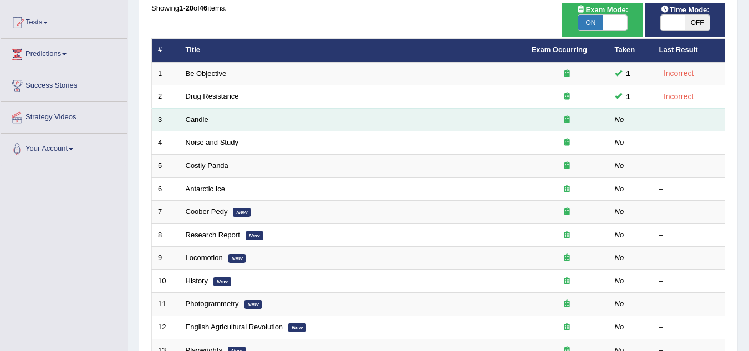
click at [201, 123] on link "Candle" at bounding box center [197, 119] width 23 height 8
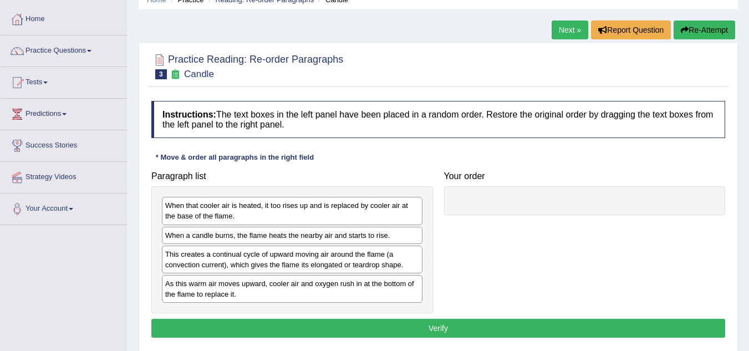
scroll to position [55, 0]
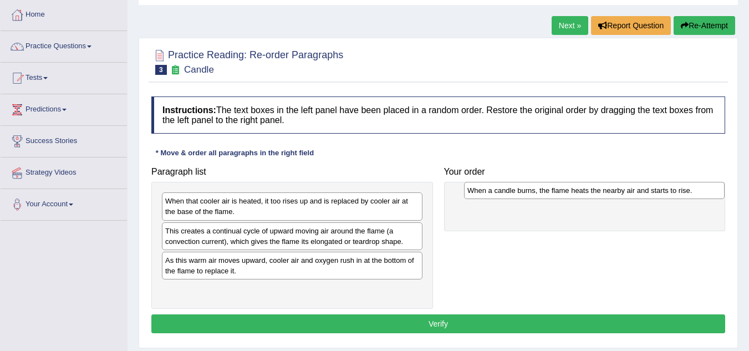
drag, startPoint x: 289, startPoint y: 237, endPoint x: 592, endPoint y: 197, distance: 304.9
click at [592, 197] on div "When a candle burns, the flame heats the nearby air and starts to rise." at bounding box center [594, 190] width 261 height 17
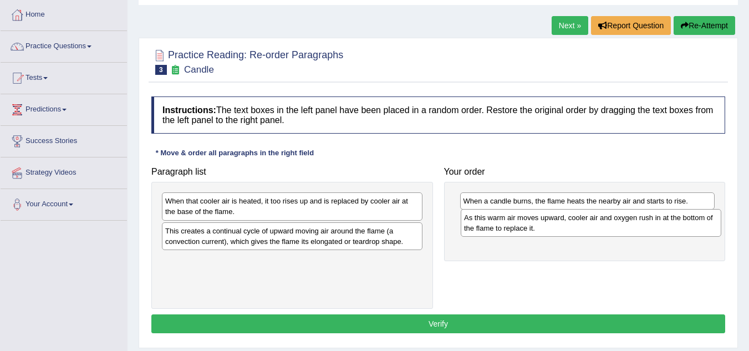
drag, startPoint x: 231, startPoint y: 271, endPoint x: 529, endPoint y: 228, distance: 302.0
click at [529, 228] on div "As this warm air moves upward, cooler air and oxygen rush in at the bottom of t…" at bounding box center [591, 223] width 261 height 28
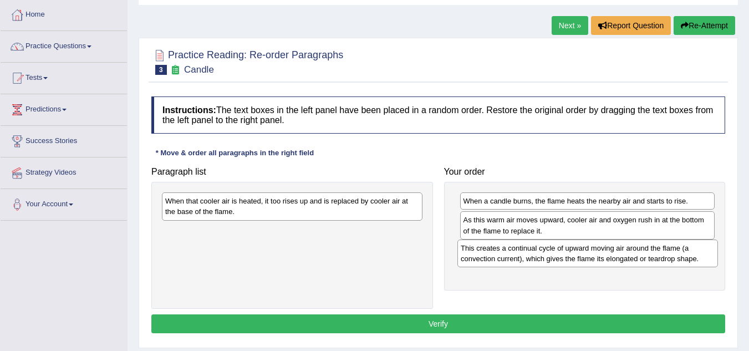
drag, startPoint x: 274, startPoint y: 240, endPoint x: 570, endPoint y: 257, distance: 296.0
click at [570, 257] on div "This creates a continual cycle of upward moving air around the flame (a convect…" at bounding box center [587, 254] width 261 height 28
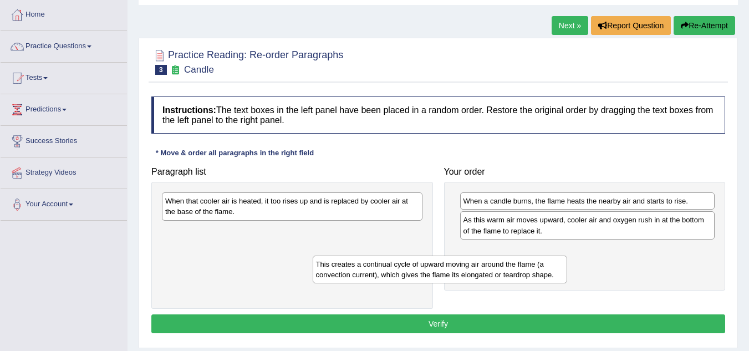
drag, startPoint x: 492, startPoint y: 258, endPoint x: 292, endPoint y: 245, distance: 201.2
click at [313, 256] on div "This creates a continual cycle of upward moving air around the flame (a convect…" at bounding box center [440, 270] width 255 height 28
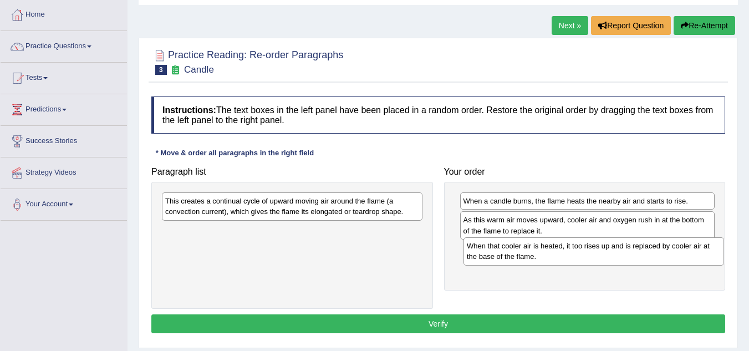
drag, startPoint x: 314, startPoint y: 234, endPoint x: 566, endPoint y: 250, distance: 252.2
click at [566, 250] on div "When that cooler air is heated, it too rises up and is replaced by cooler air a…" at bounding box center [594, 251] width 261 height 28
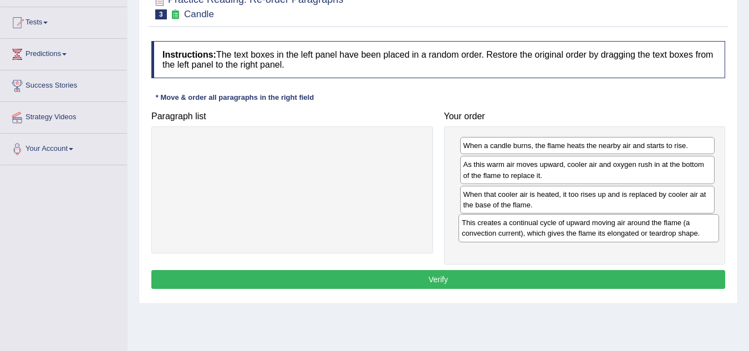
drag, startPoint x: 314, startPoint y: 155, endPoint x: 612, endPoint y: 232, distance: 307.6
click at [612, 232] on div "This creates a continual cycle of upward moving air around the flame (a convect…" at bounding box center [589, 228] width 261 height 28
click at [447, 277] on button "Verify" at bounding box center [438, 279] width 574 height 19
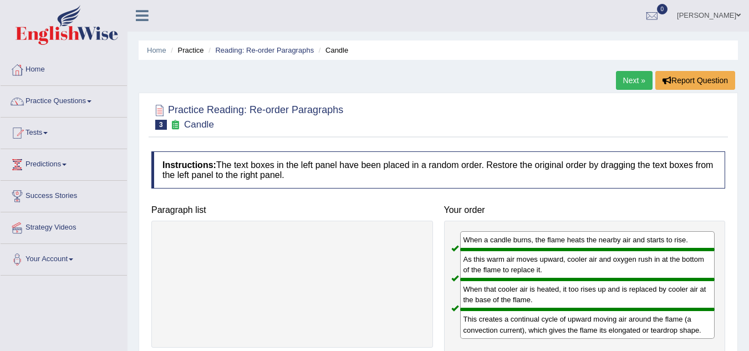
scroll to position [0, 0]
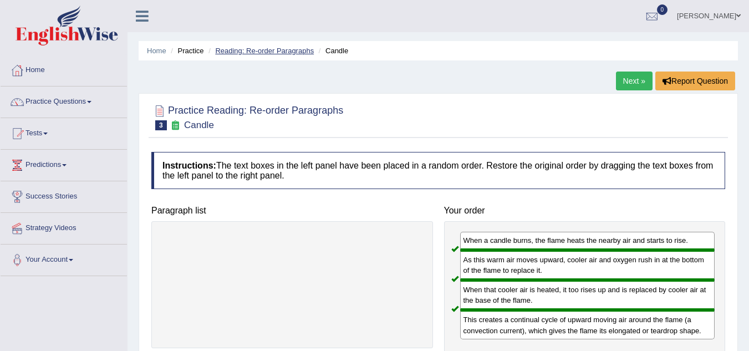
click at [251, 49] on link "Reading: Re-order Paragraphs" at bounding box center [264, 51] width 99 height 8
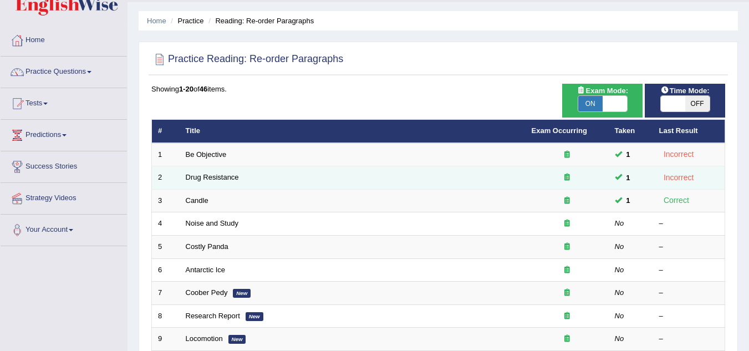
scroll to position [55, 0]
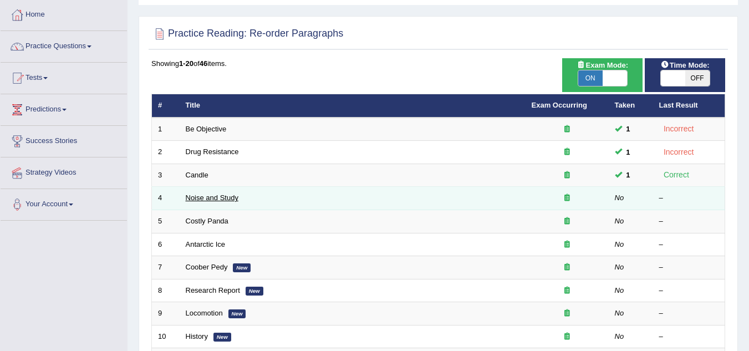
click at [212, 196] on link "Noise and Study" at bounding box center [212, 198] width 53 height 8
